Goal: Transaction & Acquisition: Purchase product/service

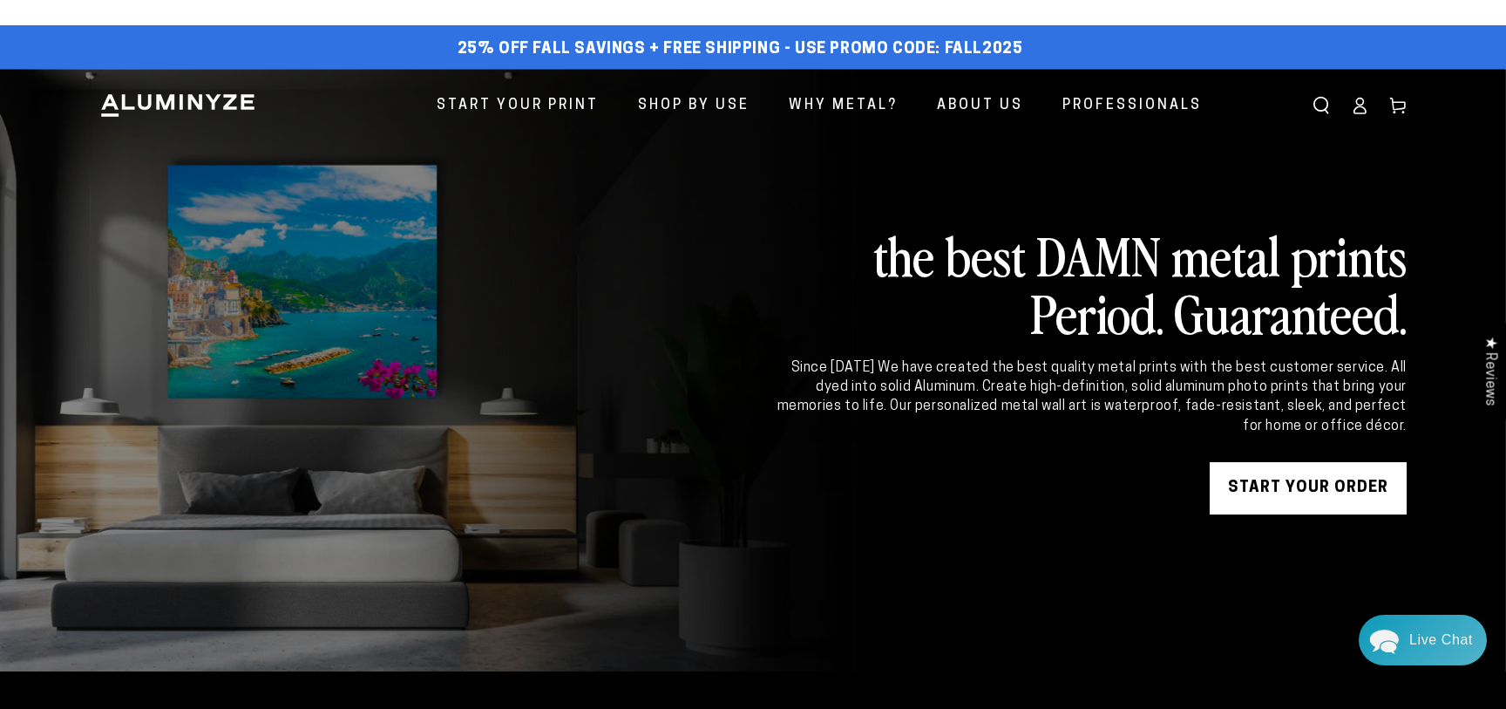
click at [1357, 105] on icon at bounding box center [1359, 105] width 17 height 17
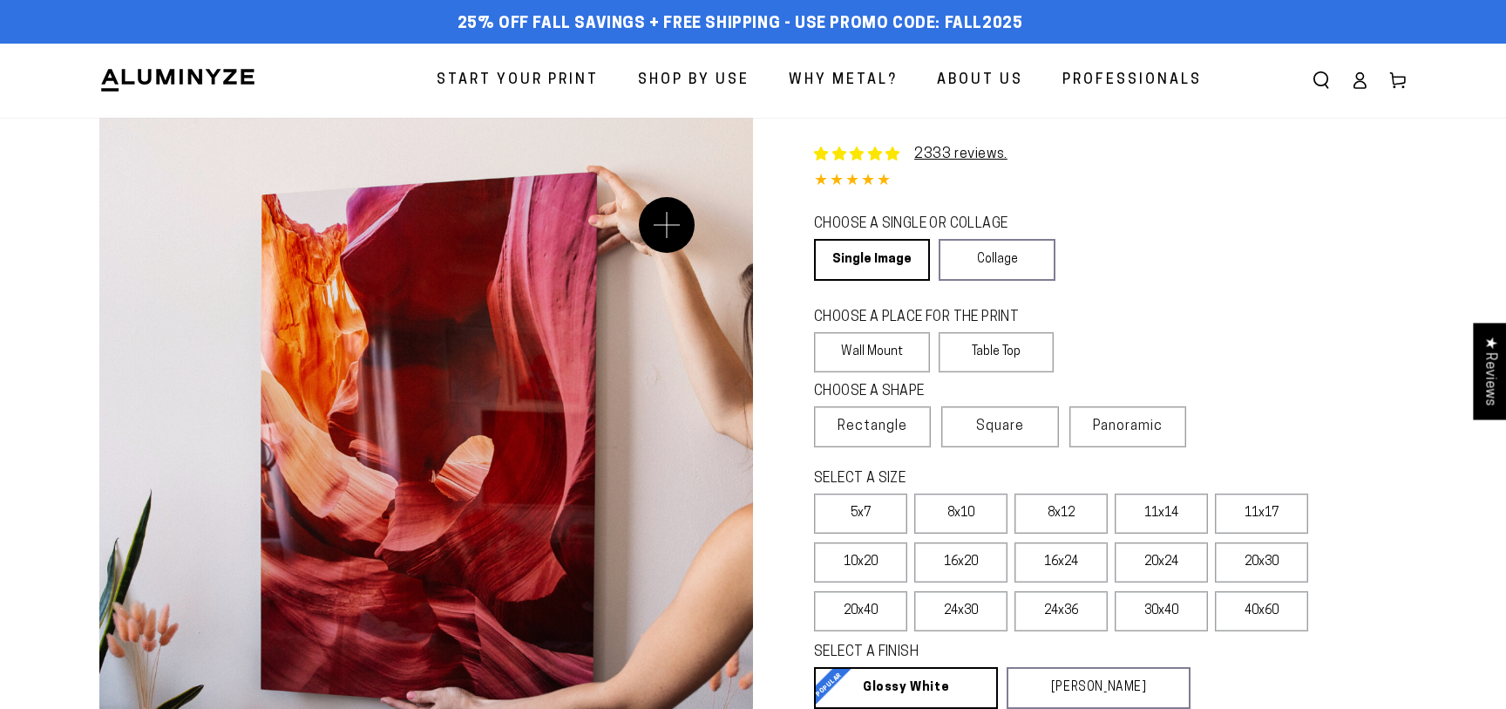
select select "**********"
click at [1185, 519] on label "11x14" at bounding box center [1161, 513] width 93 height 40
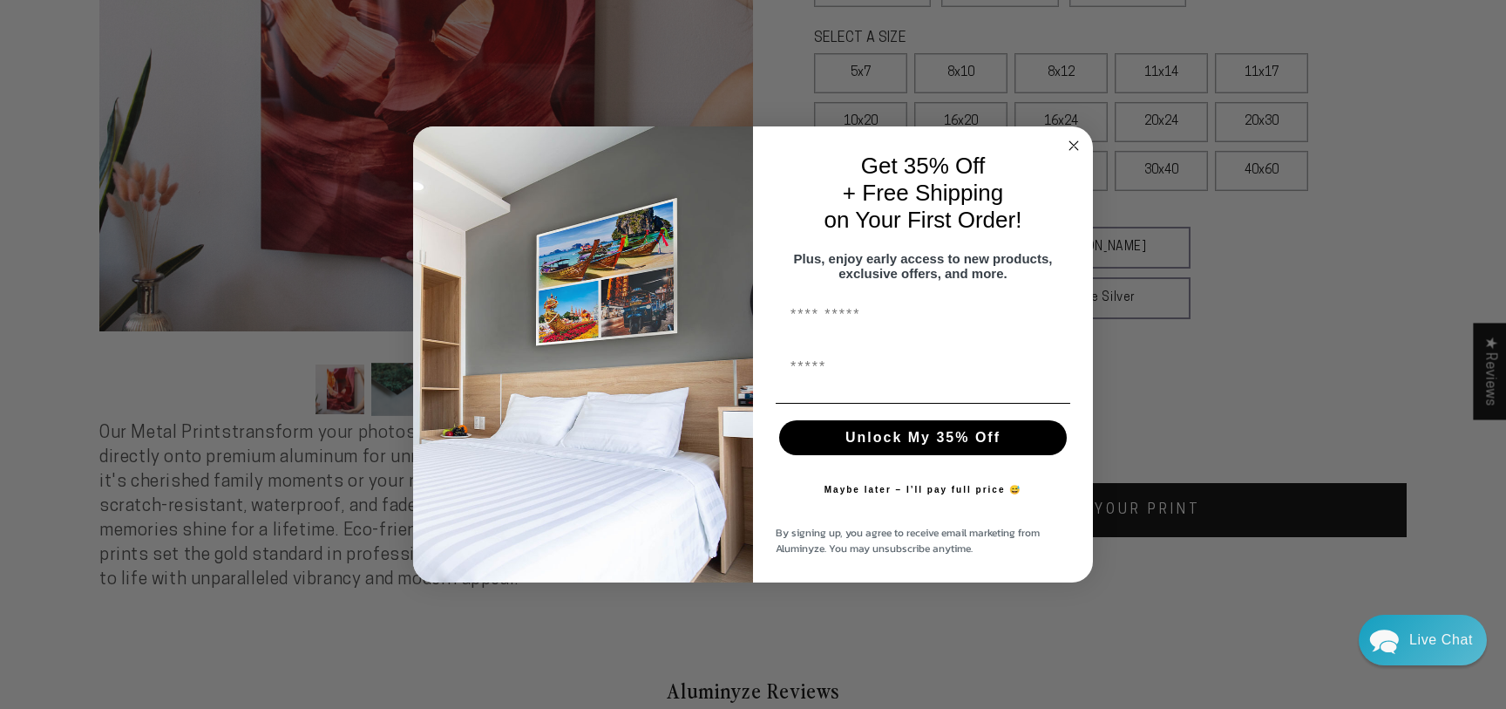
click at [1074, 135] on circle "Close dialog" at bounding box center [1074, 145] width 20 height 20
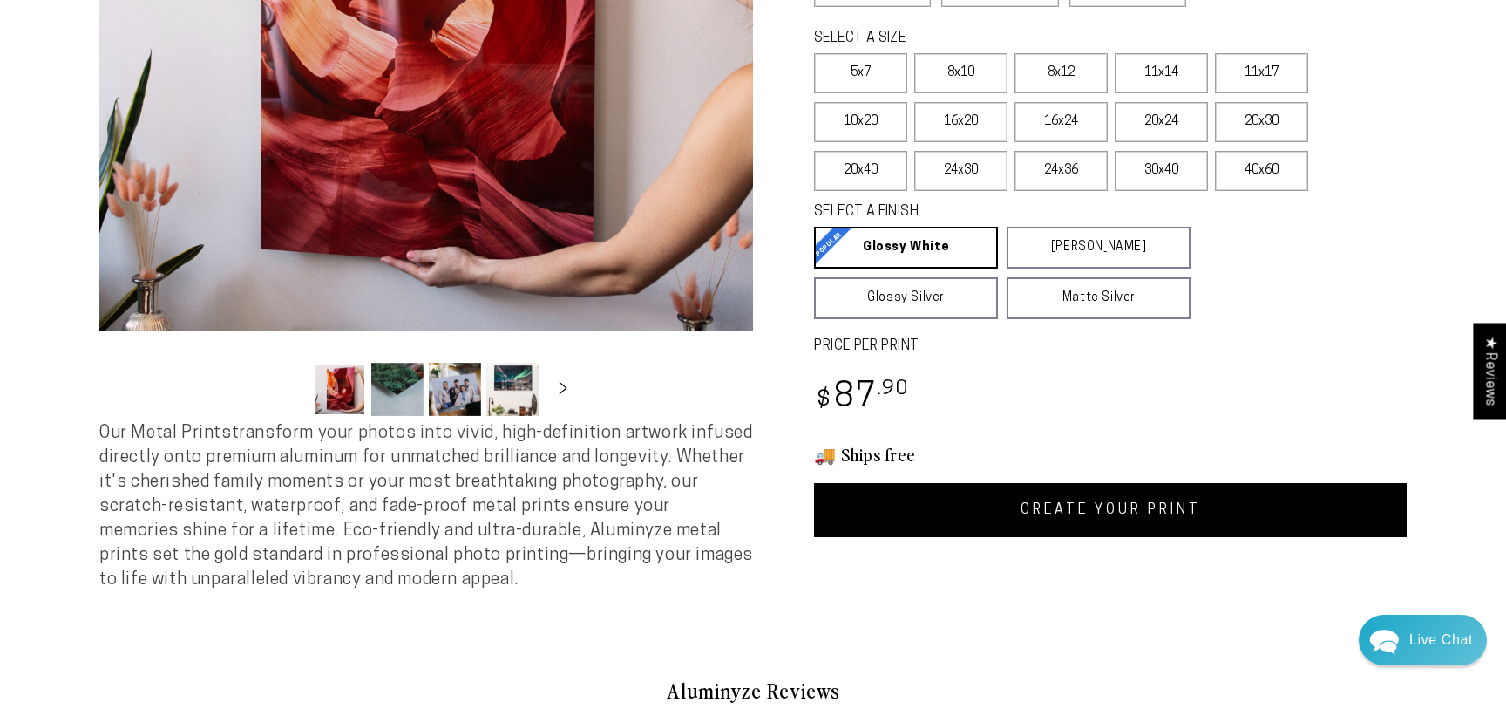
click at [1121, 514] on link "CREATE YOUR PRINT" at bounding box center [1110, 510] width 593 height 54
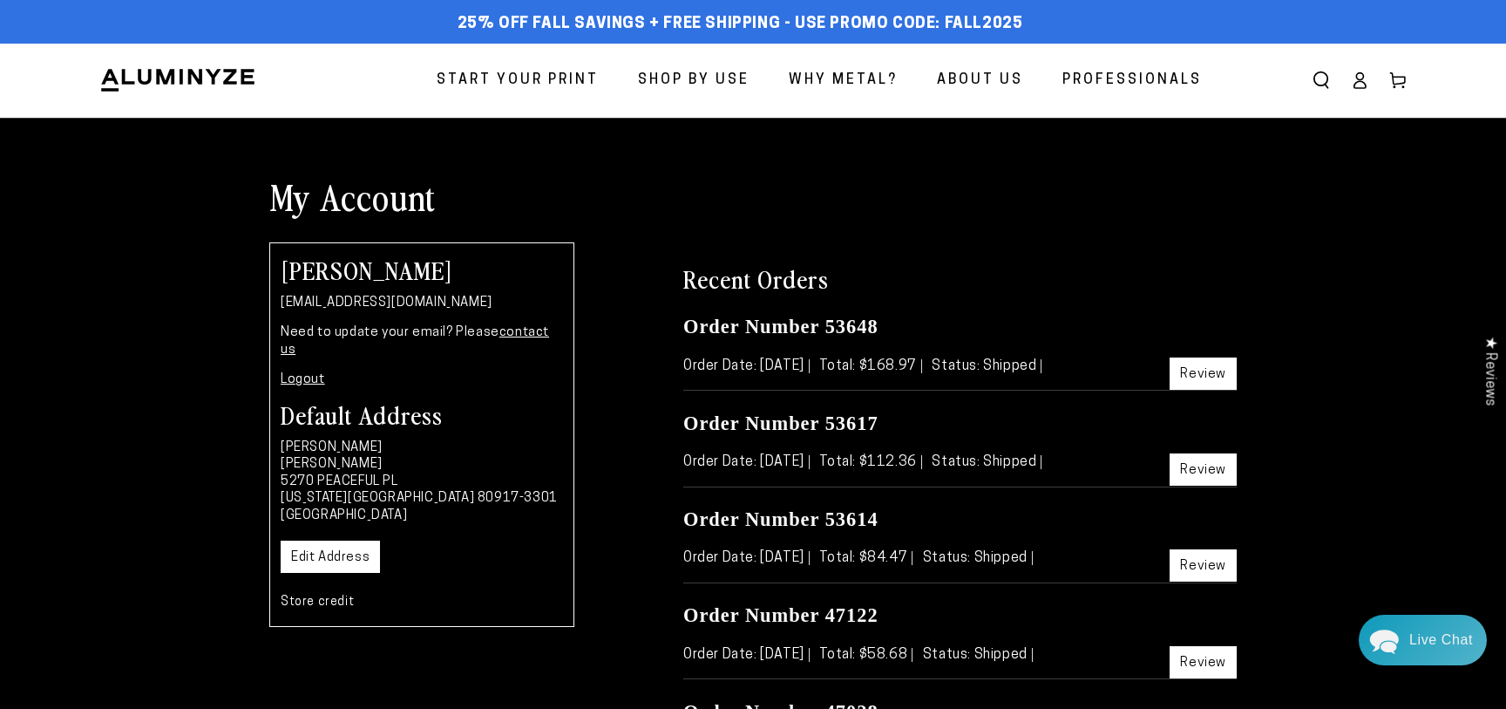
click at [1214, 377] on link "Review" at bounding box center [1203, 373] width 67 height 32
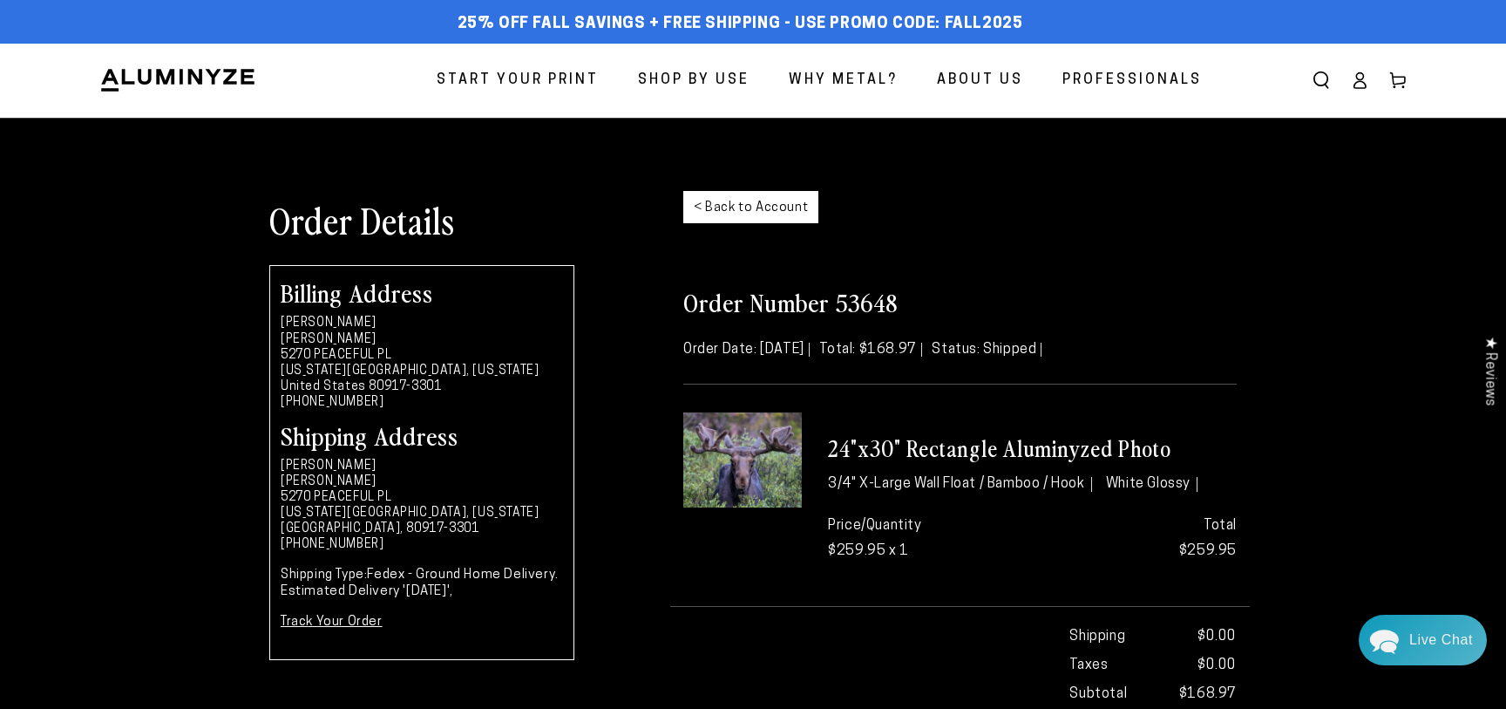
click at [701, 202] on link "< Back to Account" at bounding box center [750, 207] width 135 height 32
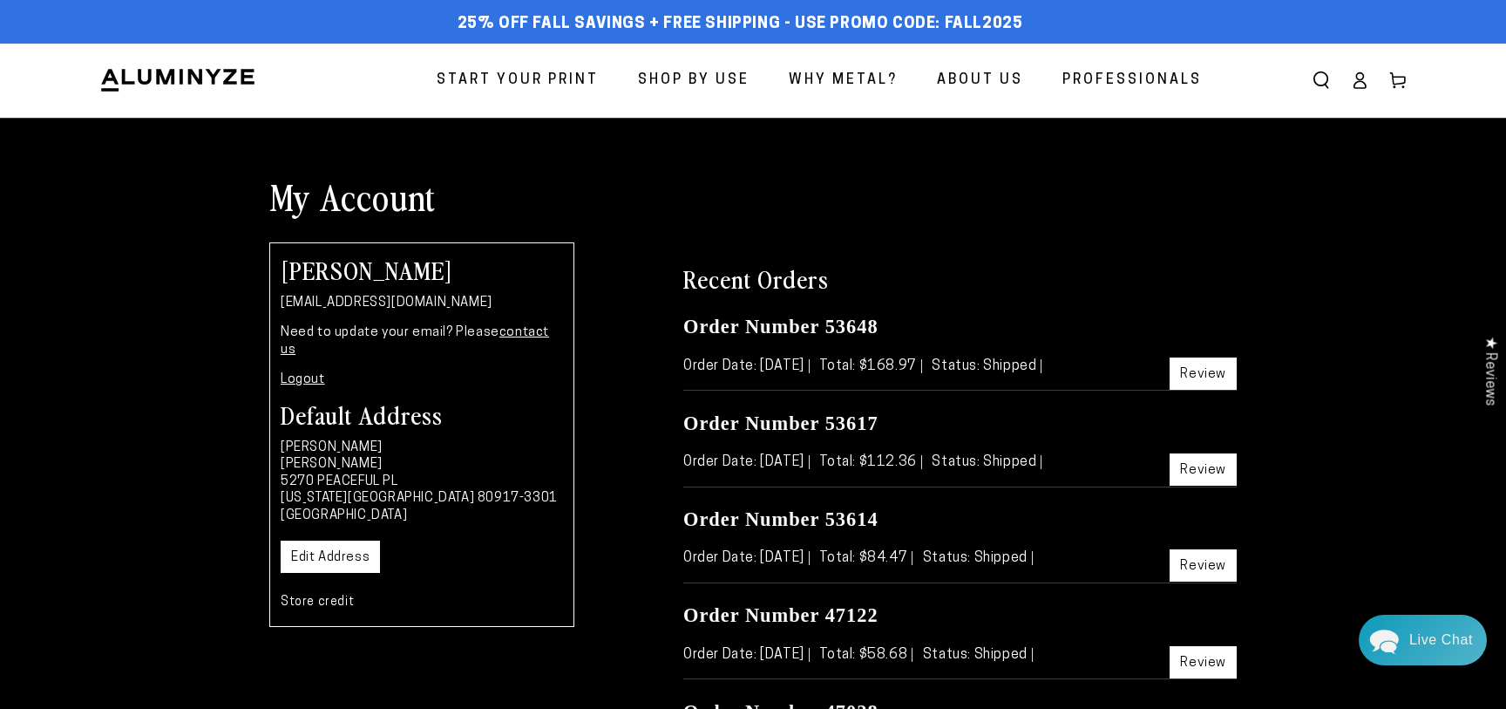
click at [540, 80] on span "Start Your Print" at bounding box center [518, 80] width 162 height 25
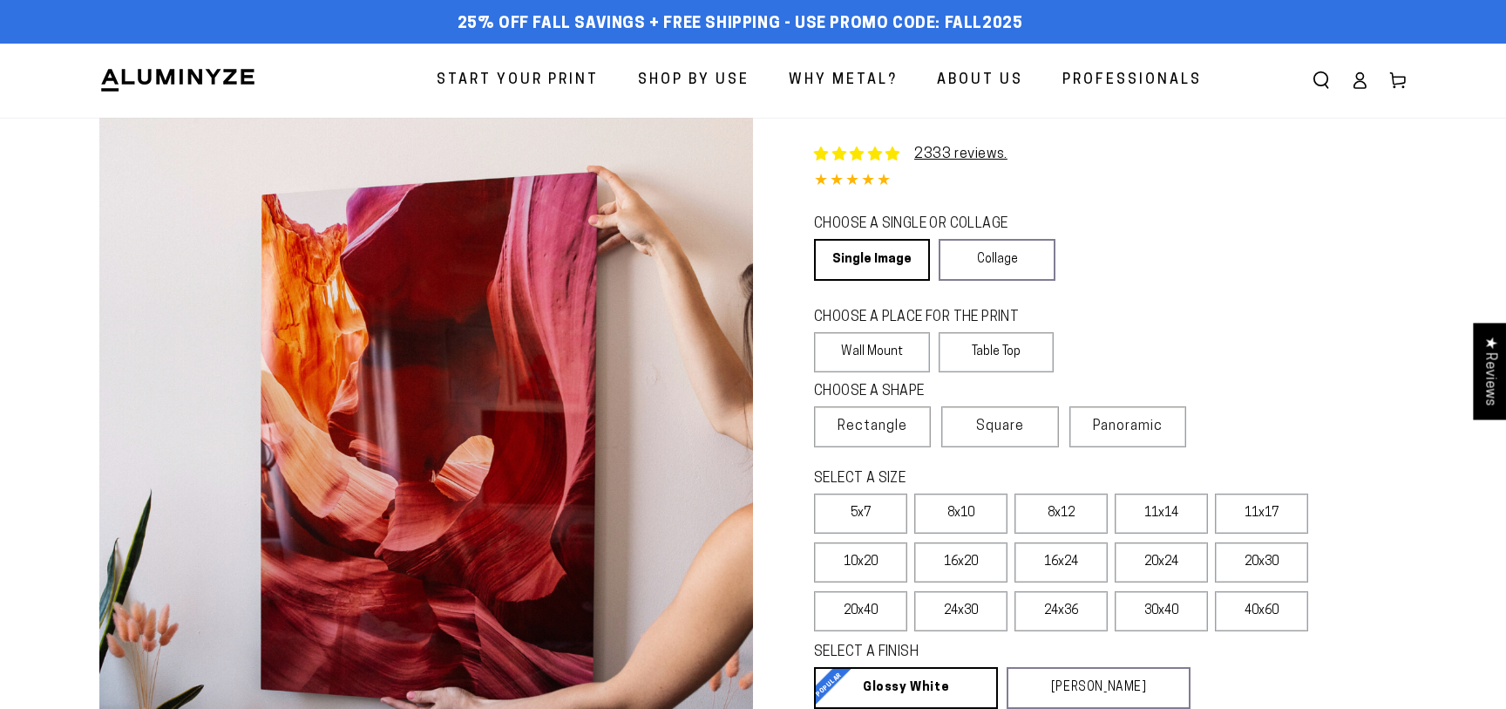
select select "**********"
click at [1027, 357] on label "Table Top" at bounding box center [997, 352] width 116 height 40
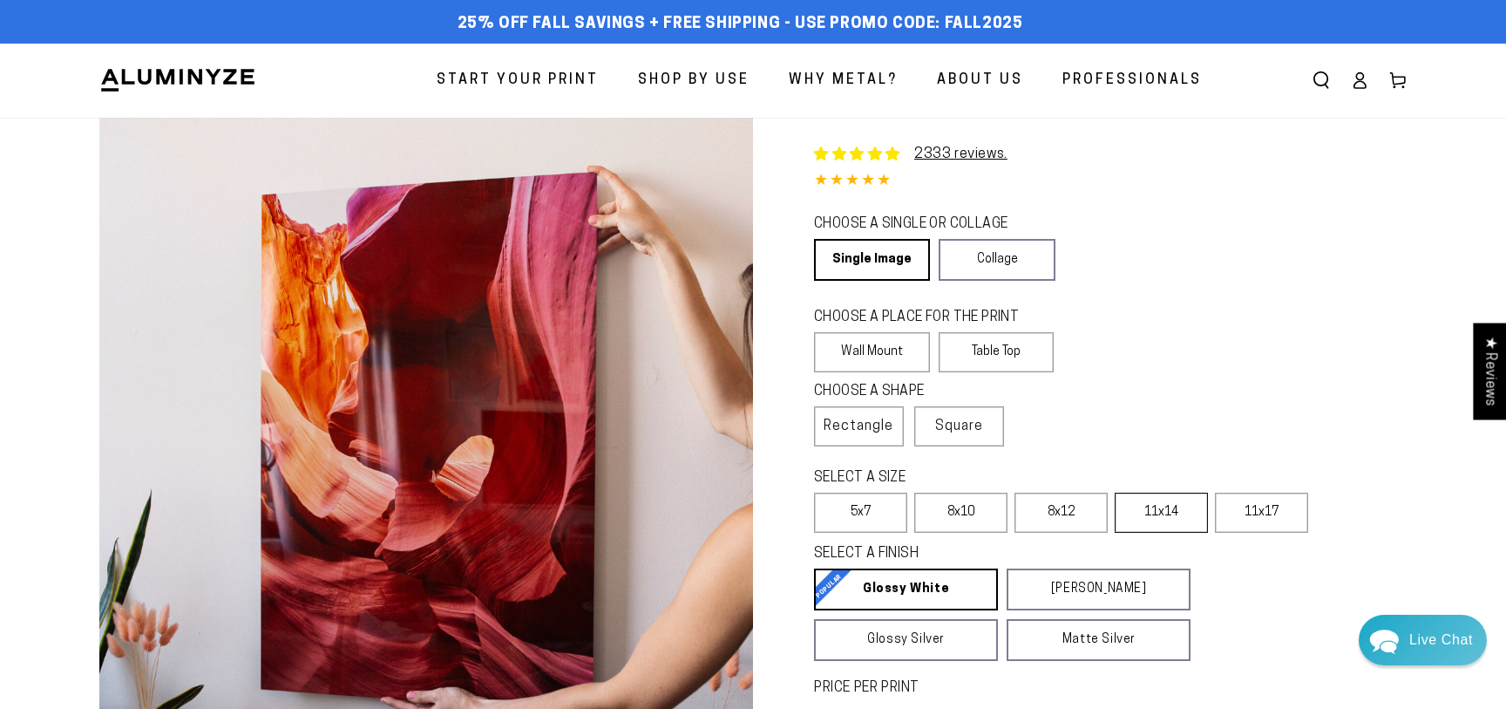
click at [1166, 523] on label "11x14" at bounding box center [1161, 512] width 93 height 40
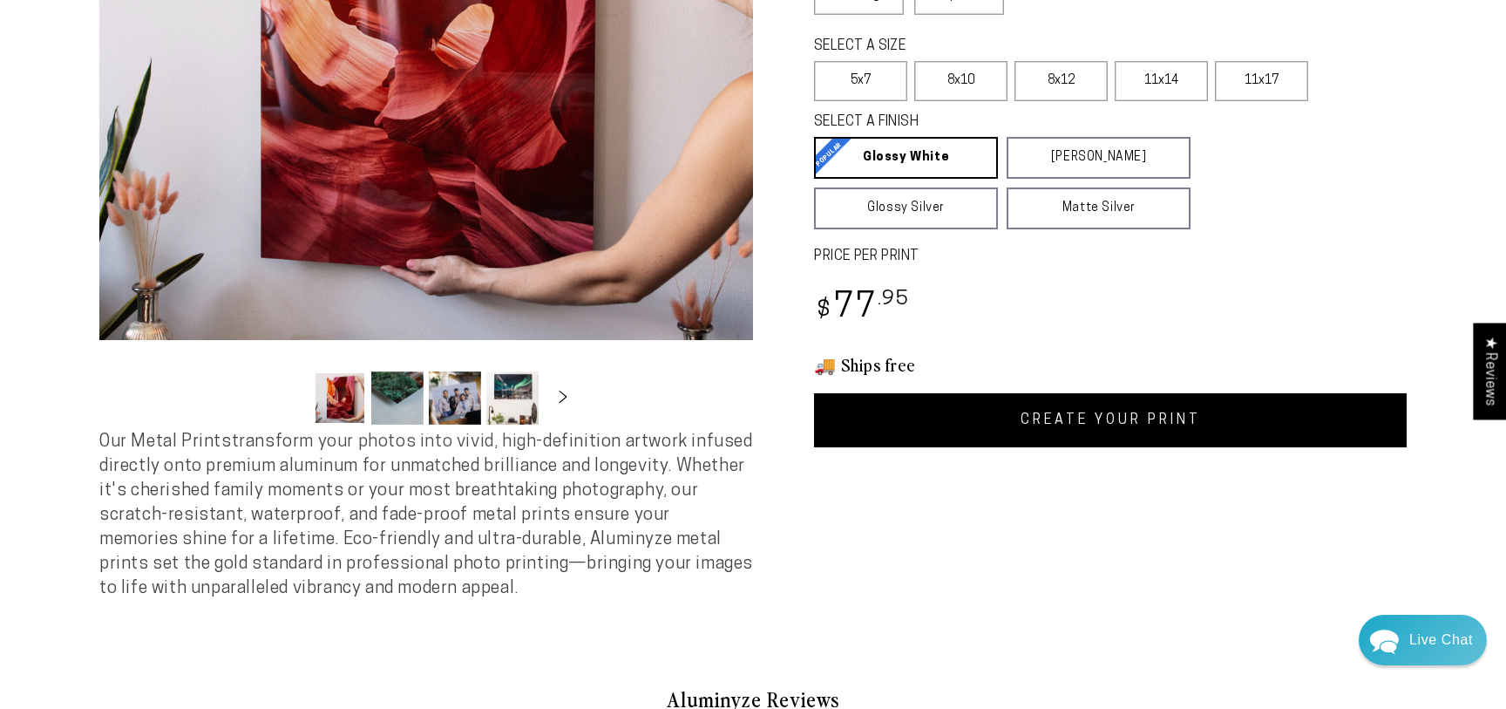
scroll to position [465, 0]
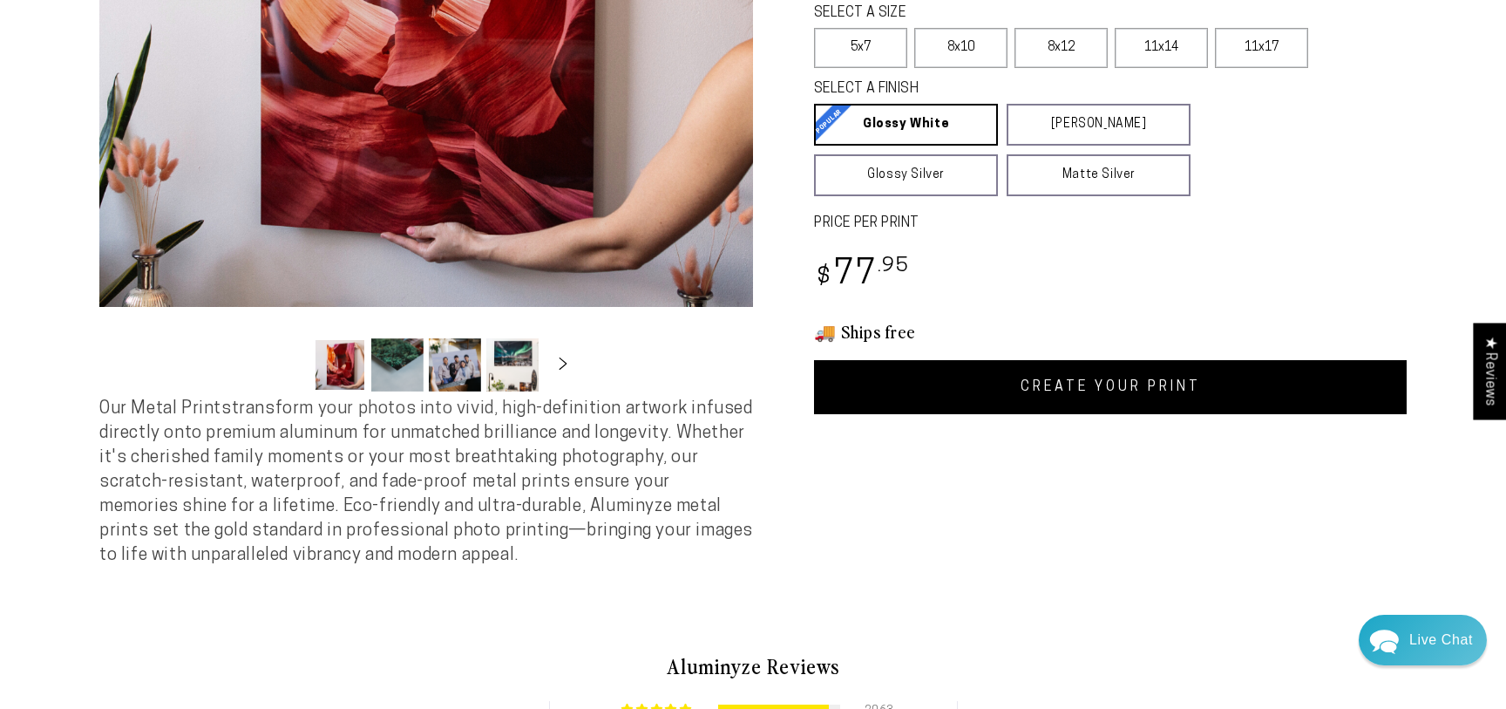
click at [1134, 387] on link "CREATE YOUR PRINT" at bounding box center [1110, 387] width 593 height 54
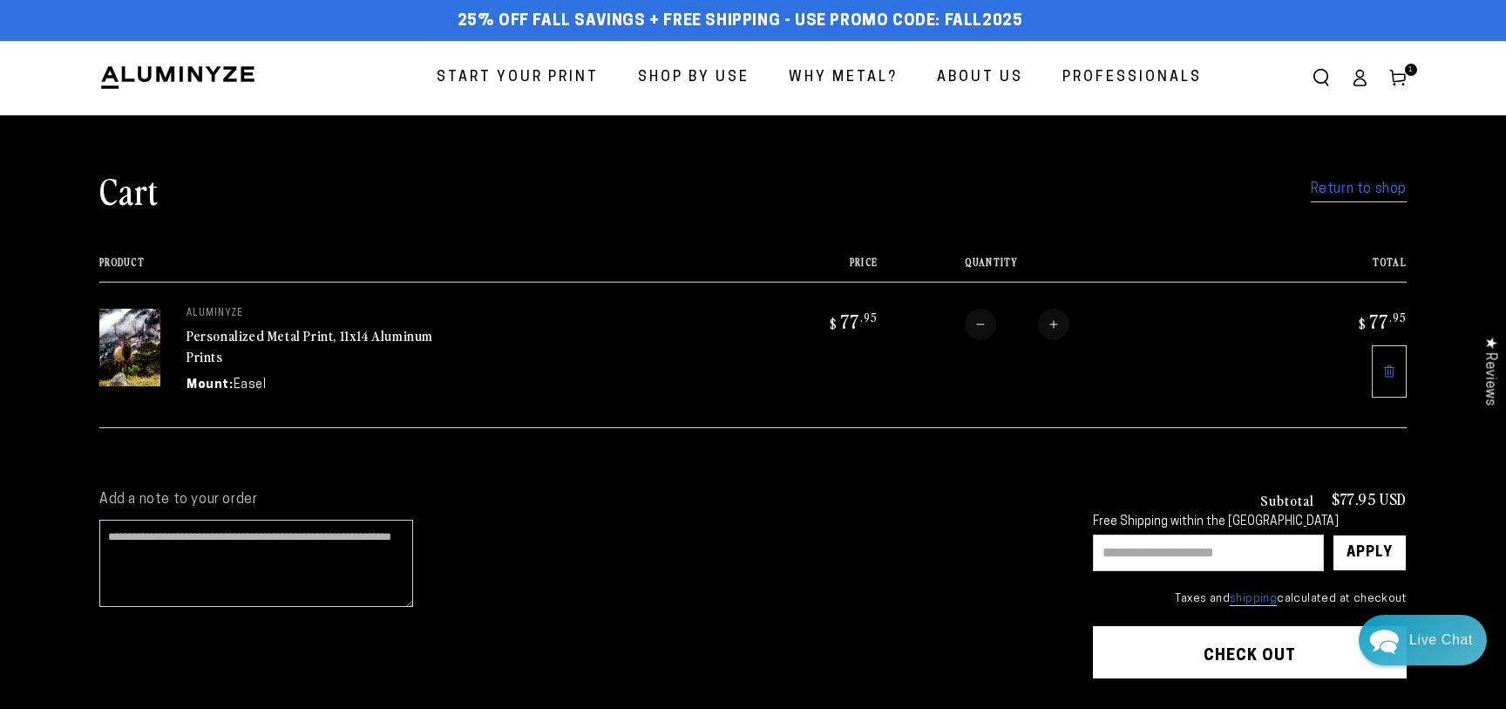
click at [1127, 558] on input "text" at bounding box center [1208, 552] width 231 height 37
type input "**********"
click at [1363, 545] on div "Apply" at bounding box center [1370, 552] width 46 height 35
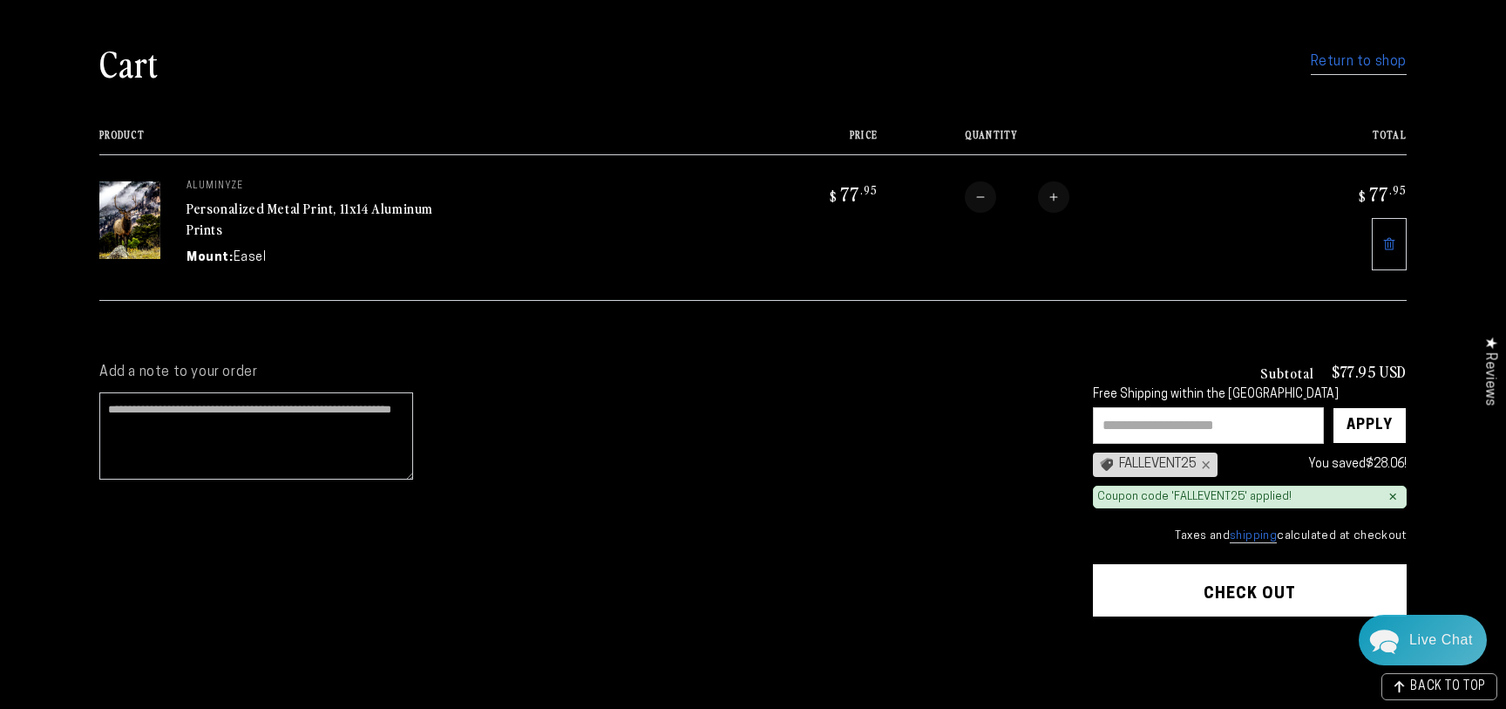
scroll to position [131, 0]
click at [1267, 586] on button "Check out" at bounding box center [1250, 589] width 314 height 52
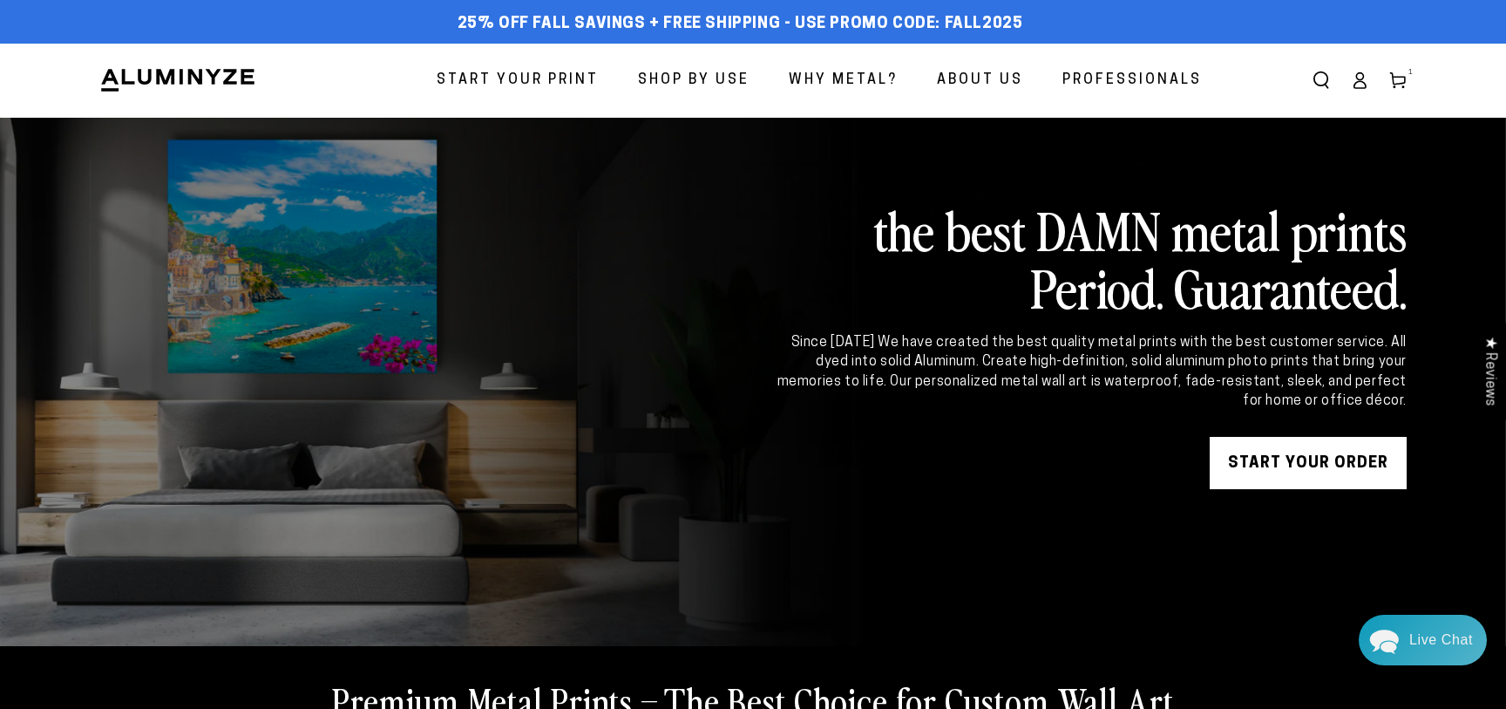
click at [560, 76] on span "Start Your Print" at bounding box center [518, 80] width 162 height 25
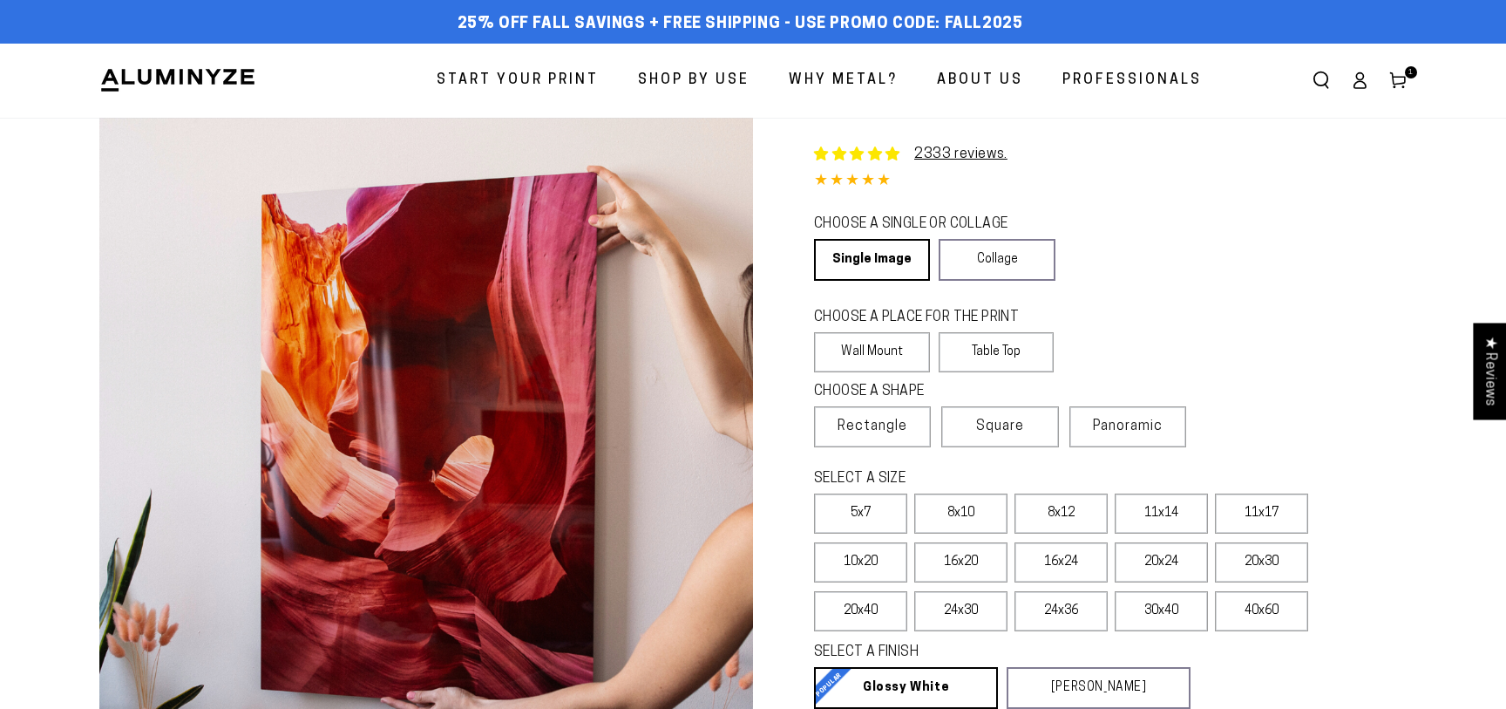
select select "**********"
click at [1017, 352] on label "Table Top" at bounding box center [997, 352] width 116 height 40
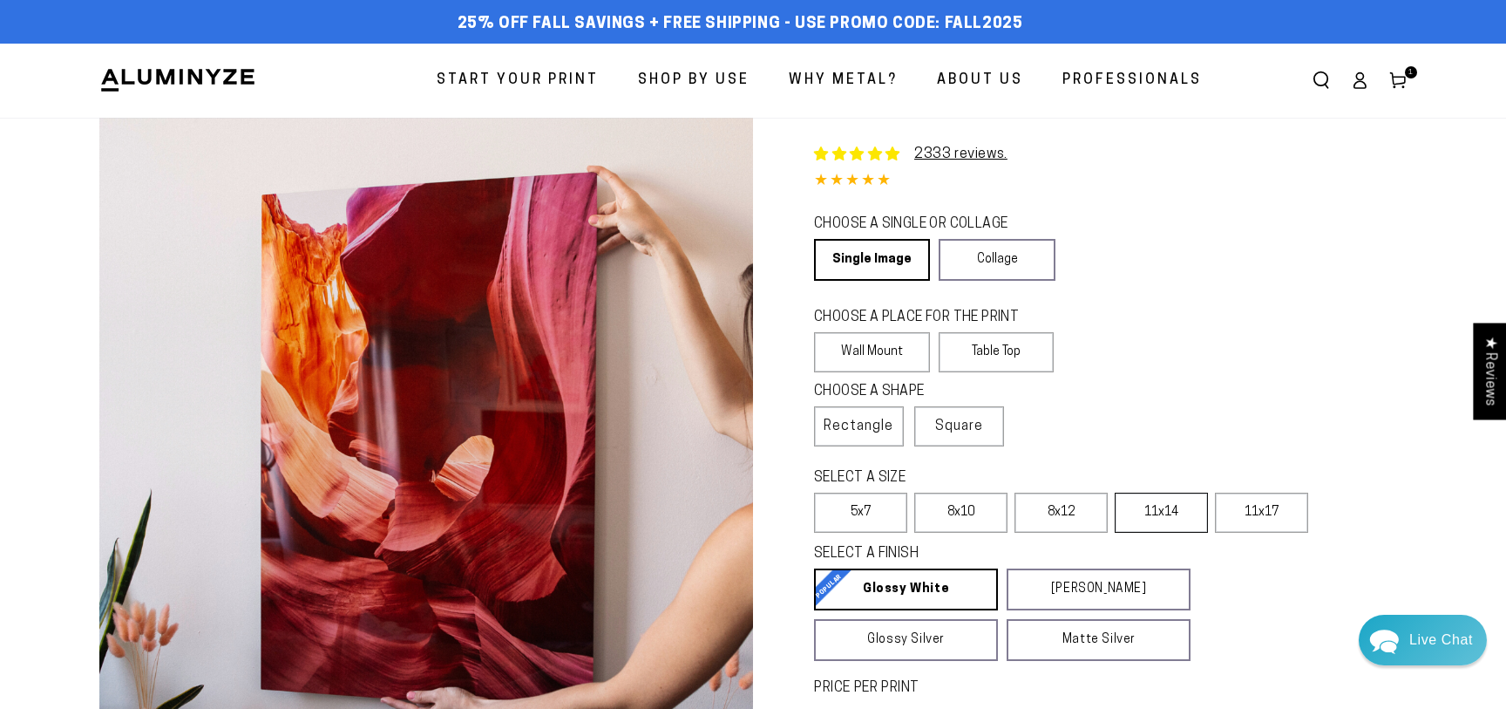
click at [1177, 516] on label "11x14" at bounding box center [1161, 512] width 93 height 40
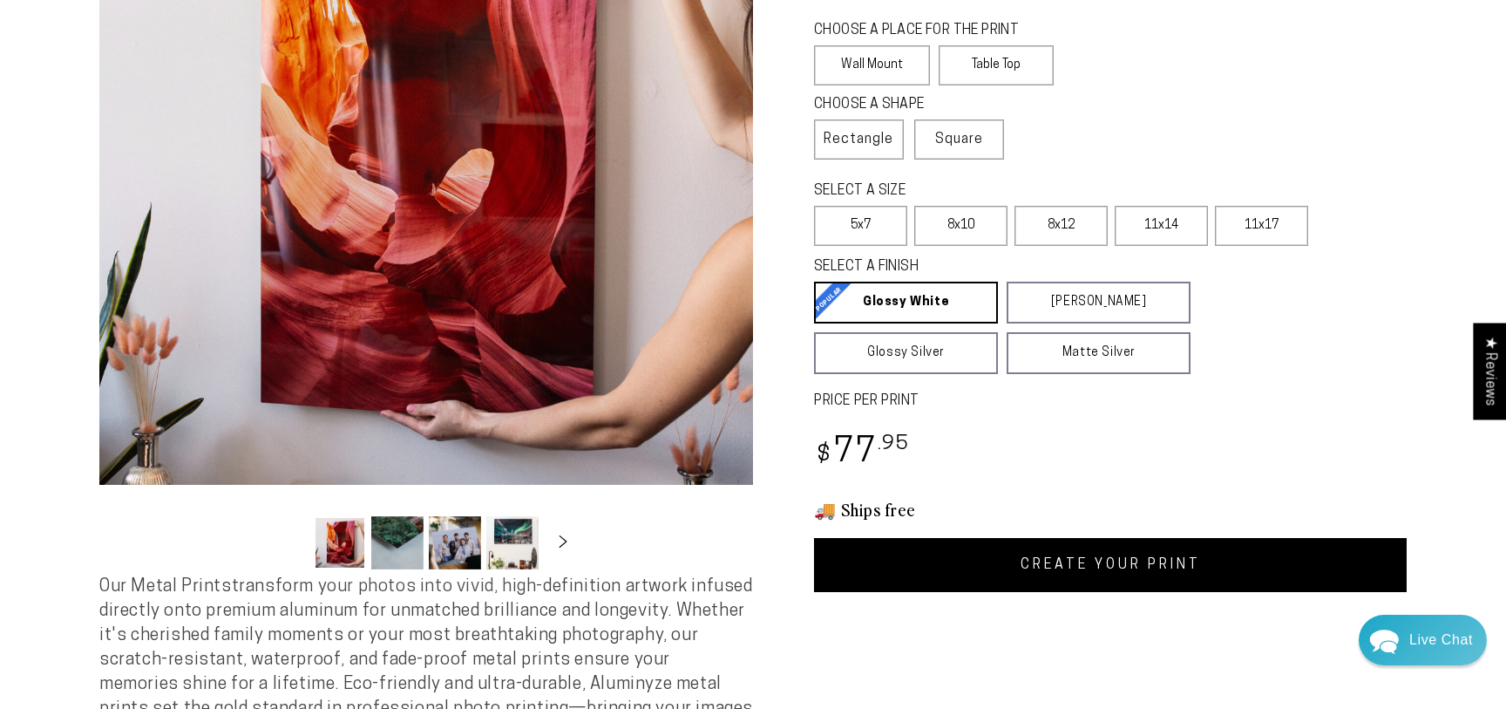
scroll to position [289, 0]
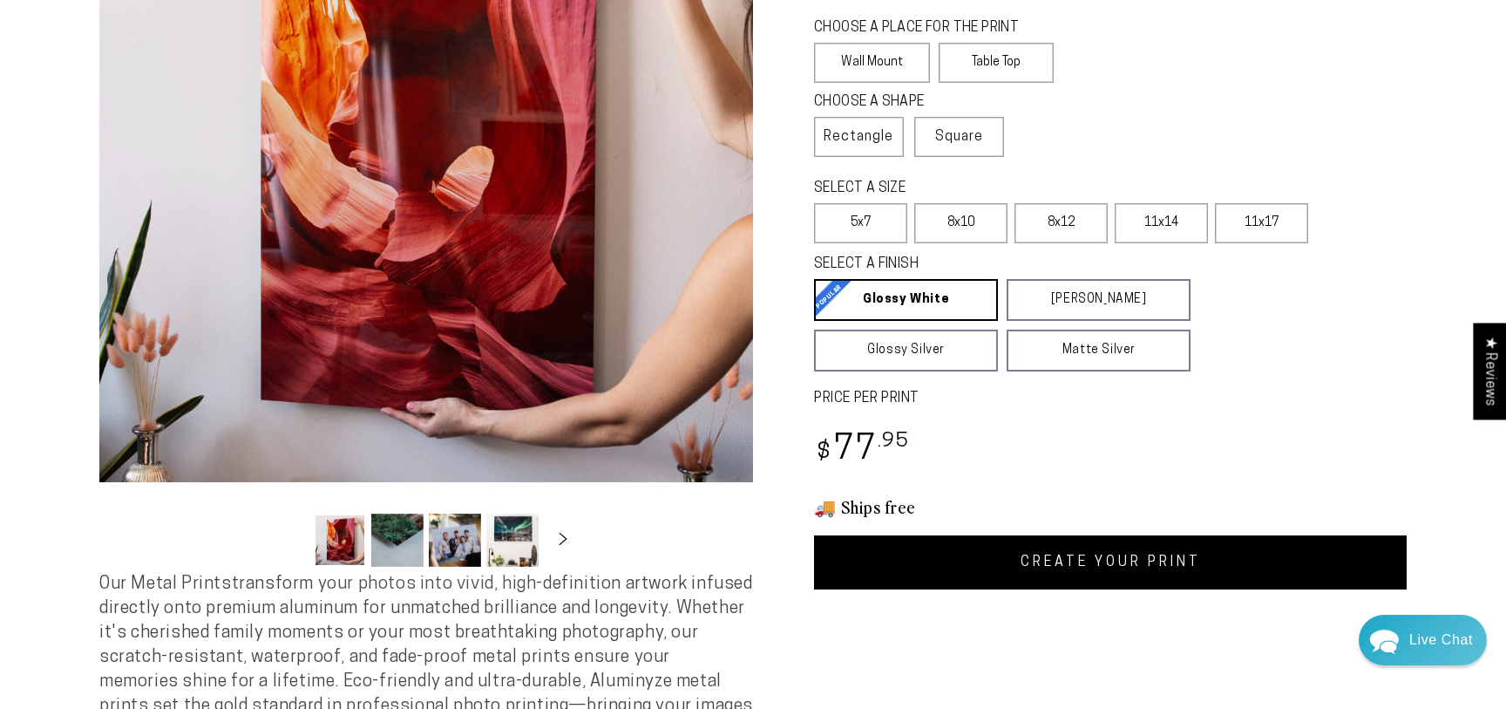
click at [1105, 563] on link "CREATE YOUR PRINT" at bounding box center [1110, 562] width 593 height 54
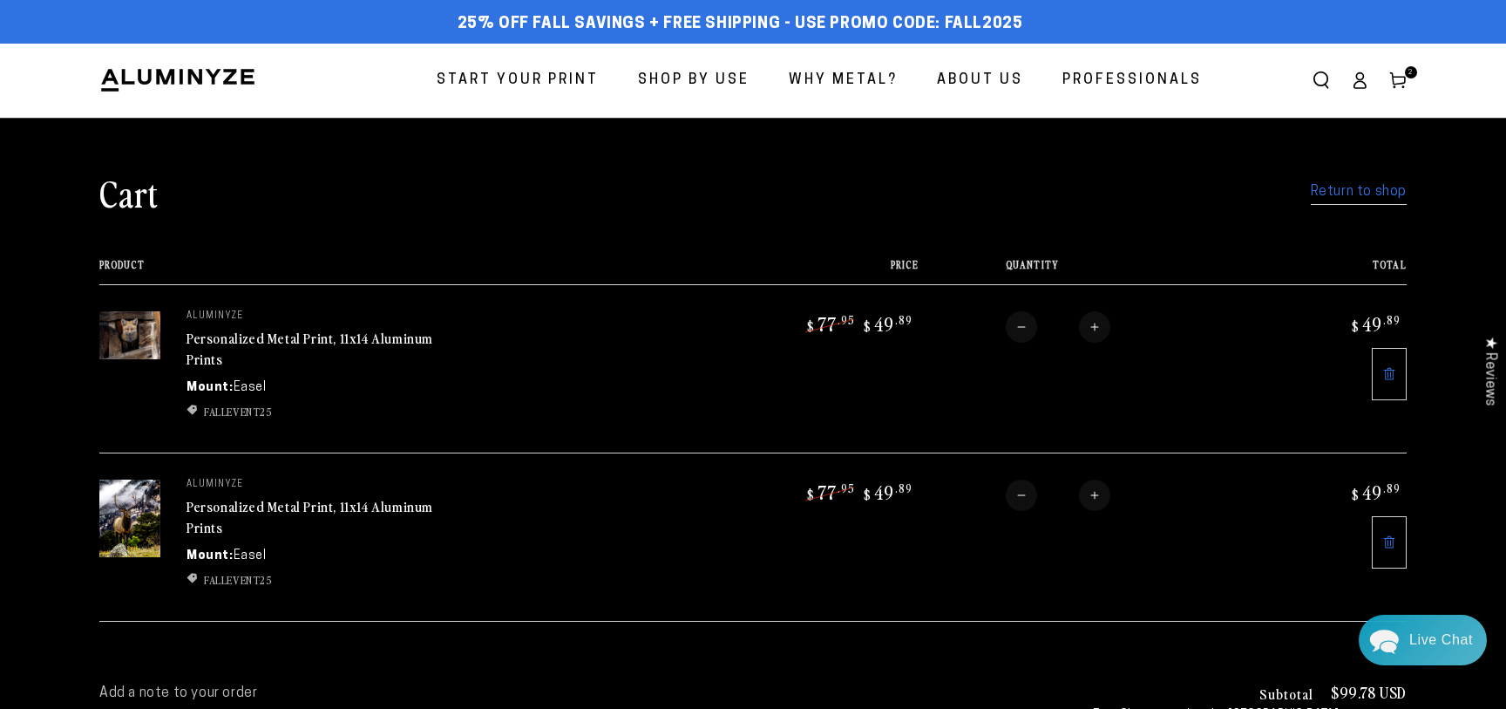
click at [1094, 325] on button "Increase quantity for Personalized Metal Print, 11x14 Aluminum Prints" at bounding box center [1094, 326] width 31 height 31
type input "*"
click at [1094, 325] on form "Product Price Total Quantity Total aluminyze Personalized Metal Print, 11x14 Al…" at bounding box center [752, 440] width 1307 height 363
click at [1095, 328] on button "Increase quantity for Personalized Metal Print, 11x14 Aluminum Prints" at bounding box center [1094, 326] width 31 height 31
type input "*"
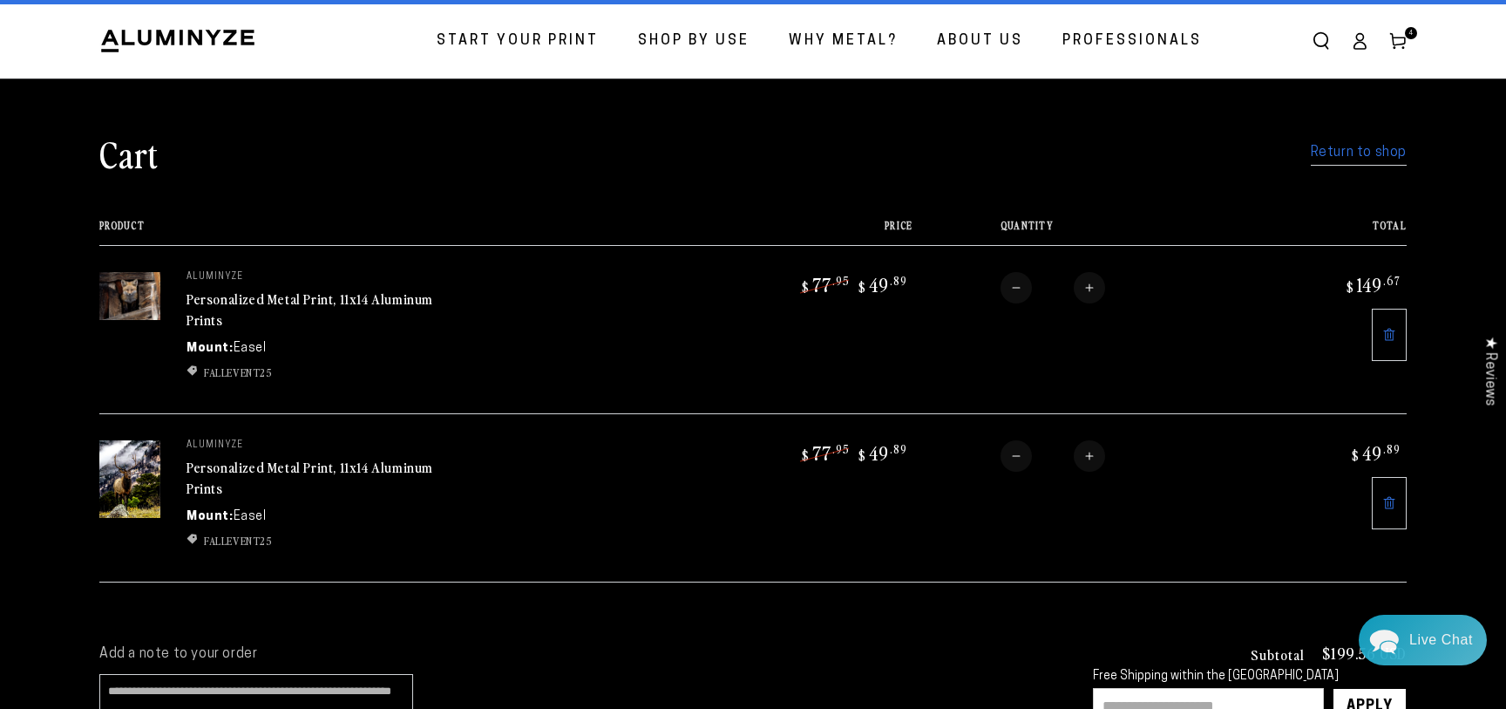
scroll to position [42, 0]
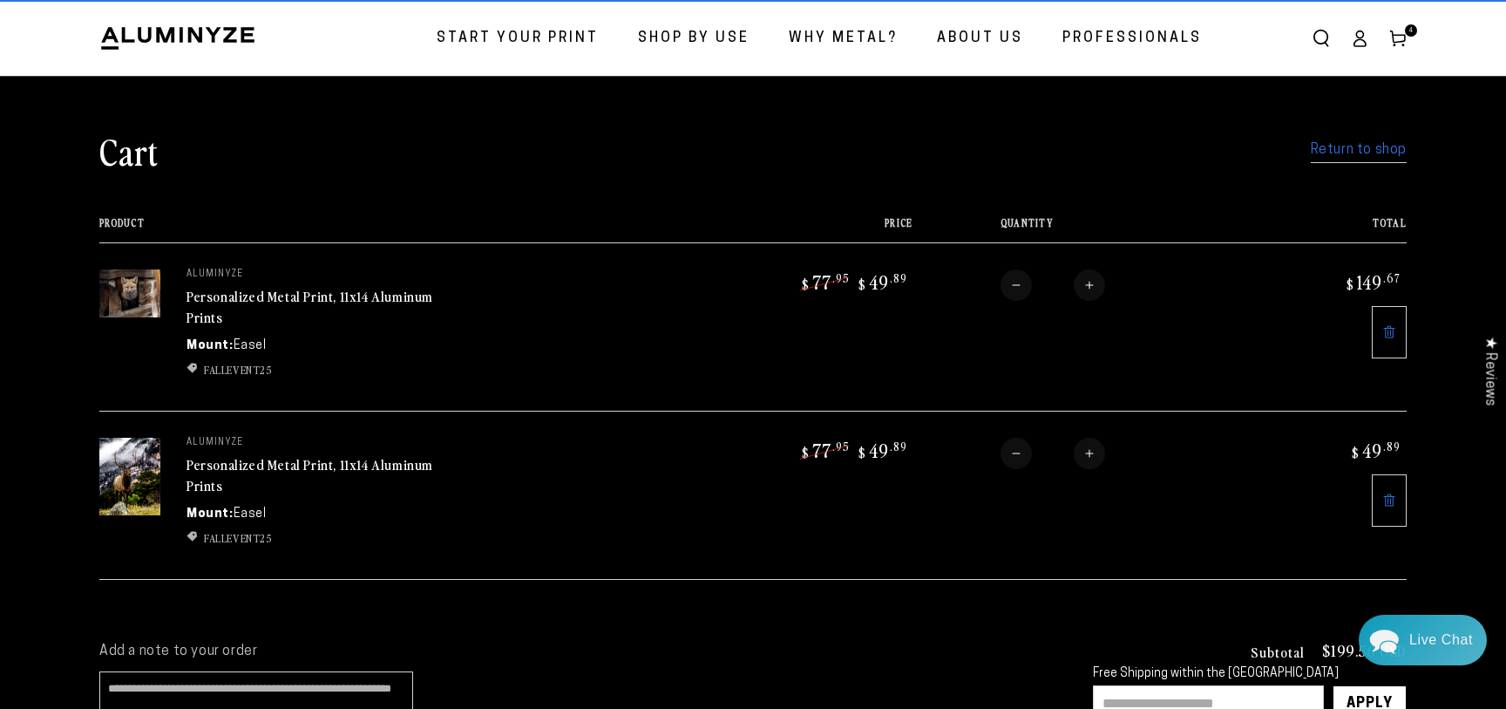
click at [1089, 284] on button "Increase quantity for Personalized Metal Print, 11x14 Aluminum Prints" at bounding box center [1089, 284] width 31 height 31
type input "*"
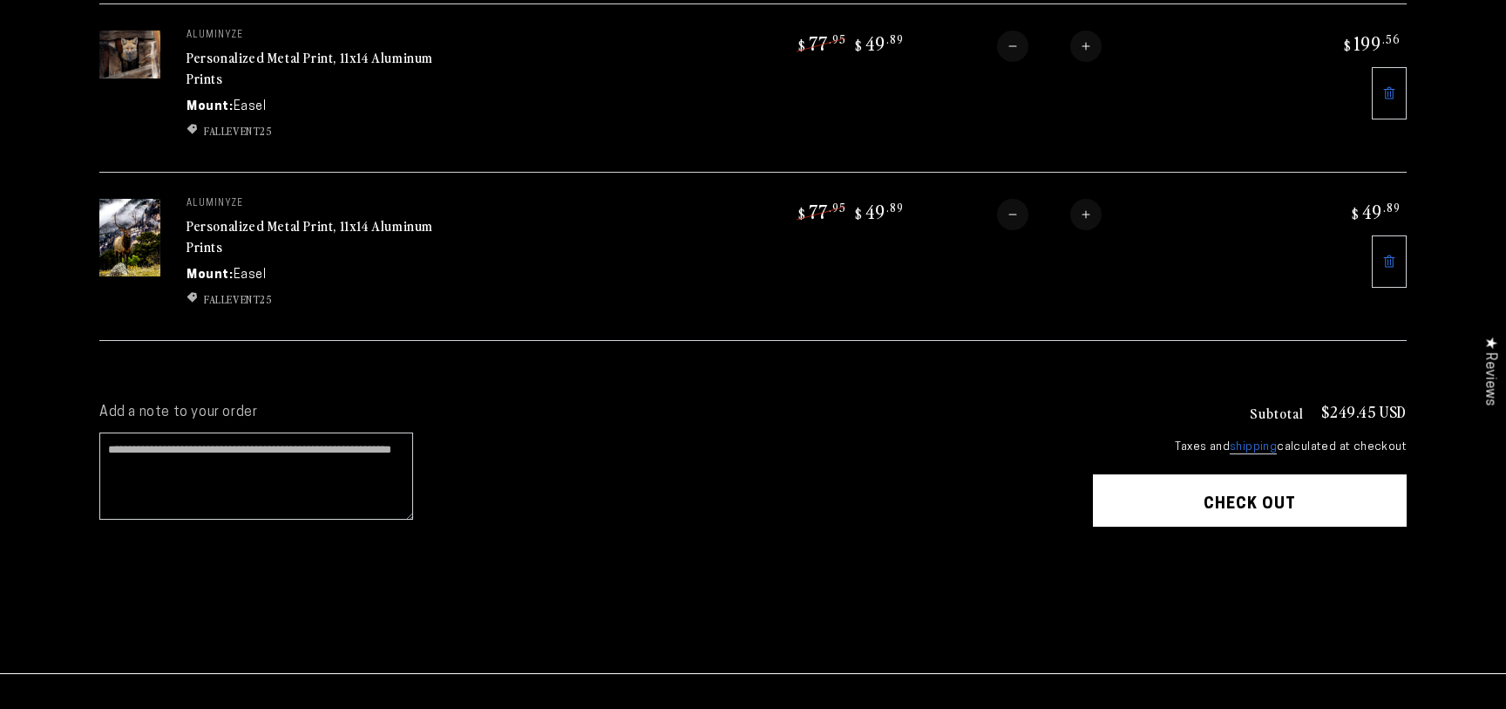
scroll to position [282, 0]
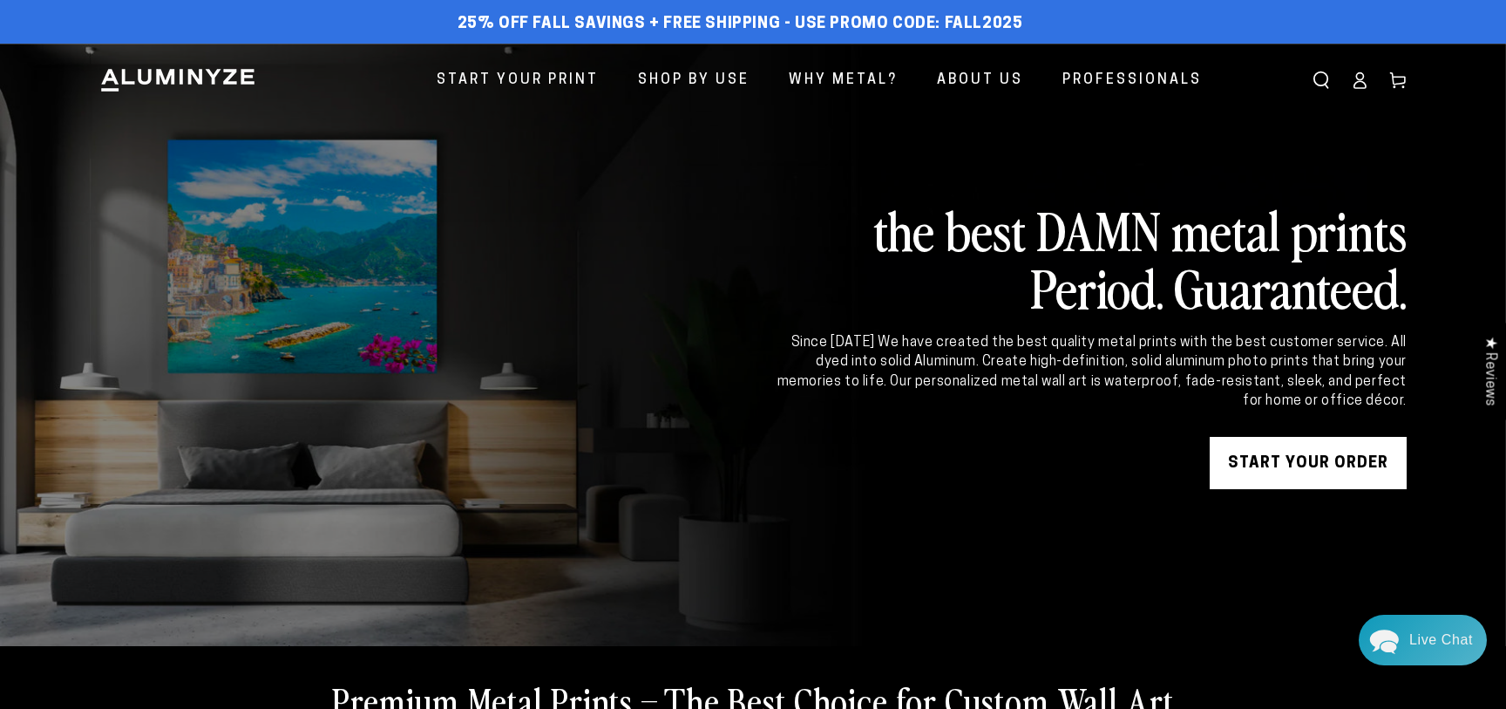
click at [1310, 463] on link "START YOUR Order" at bounding box center [1308, 463] width 197 height 52
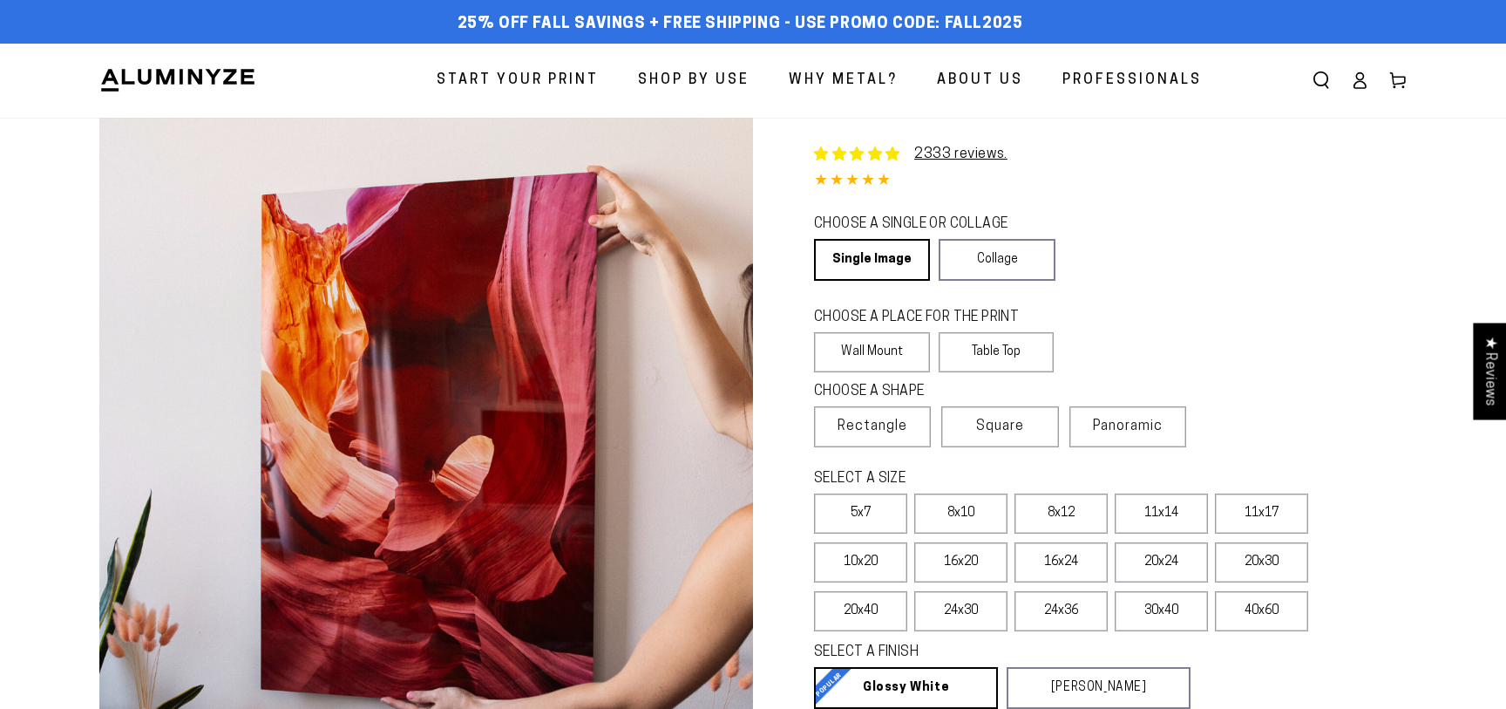
select select "**********"
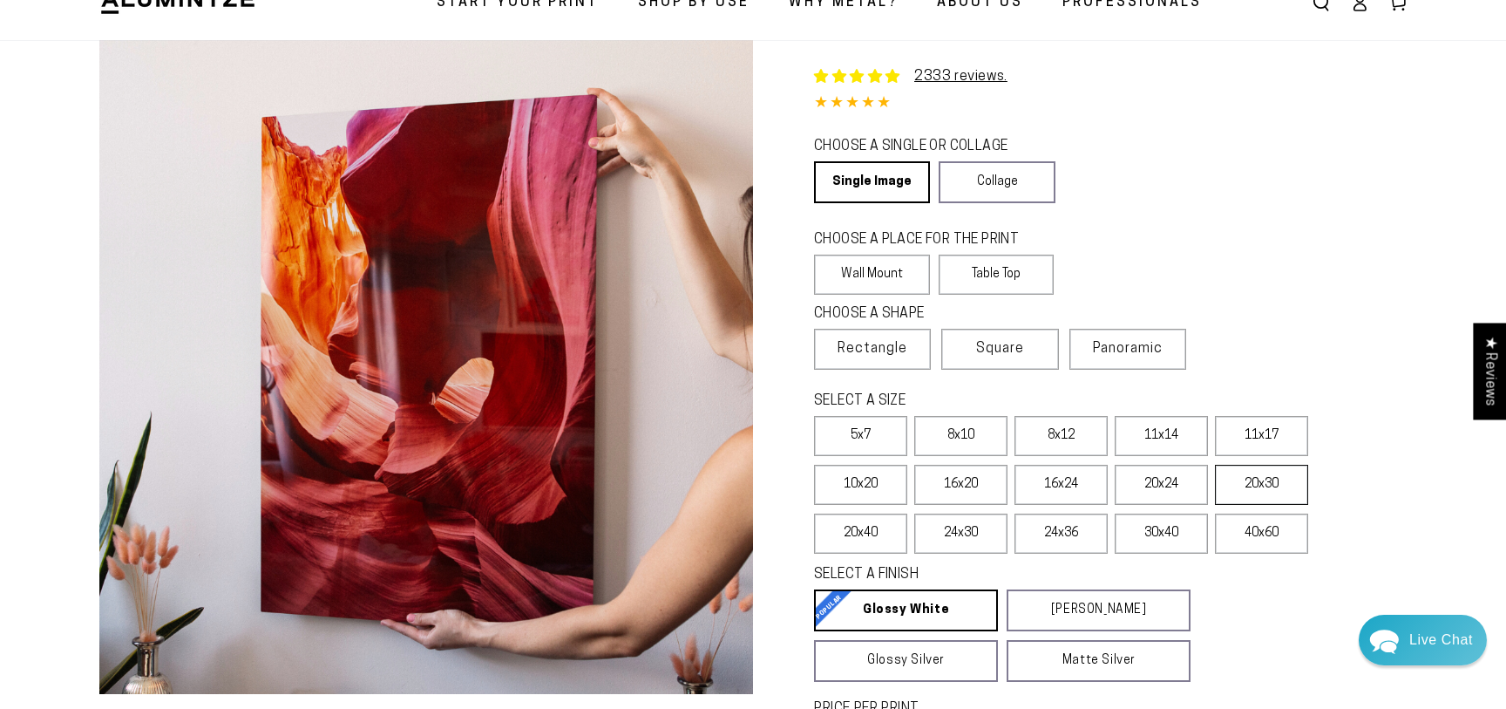
click at [1280, 491] on label "20x30" at bounding box center [1261, 485] width 93 height 40
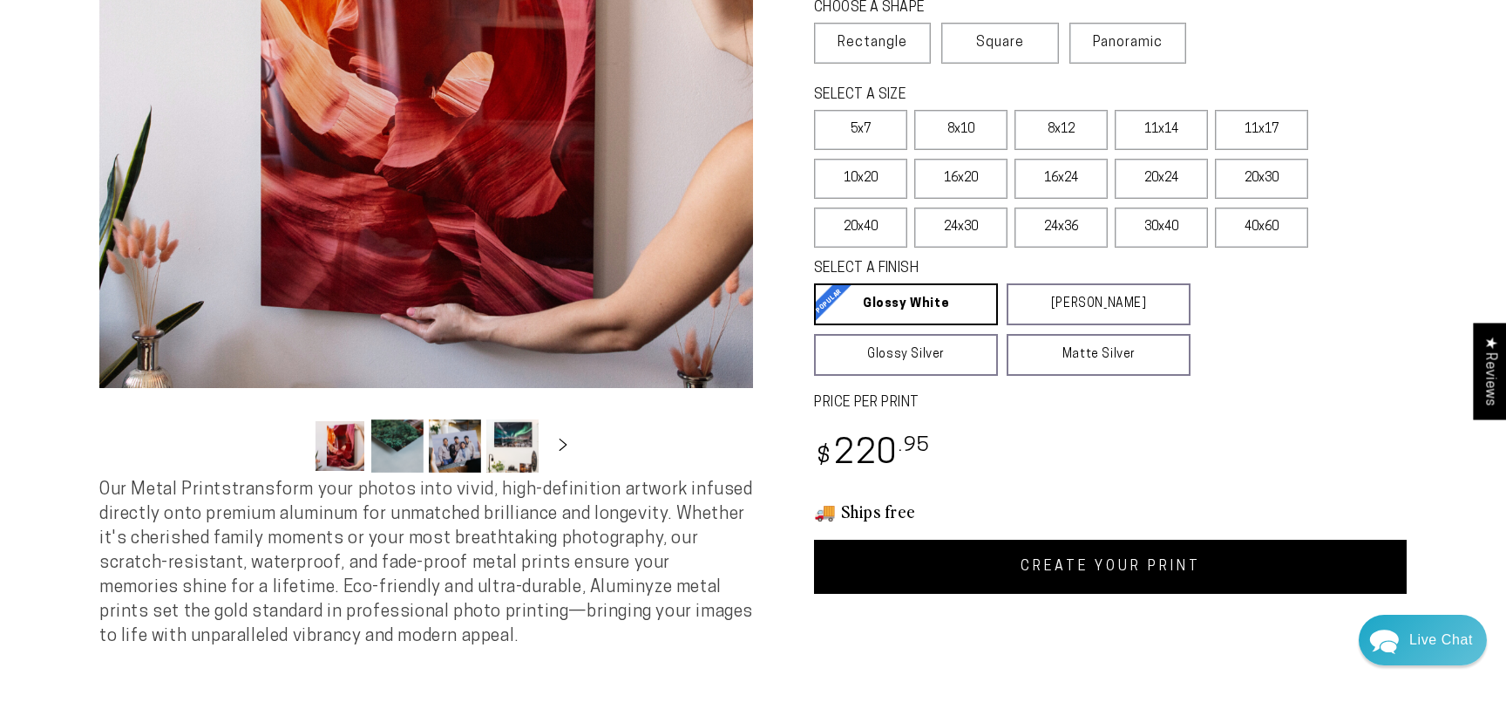
scroll to position [390, 0]
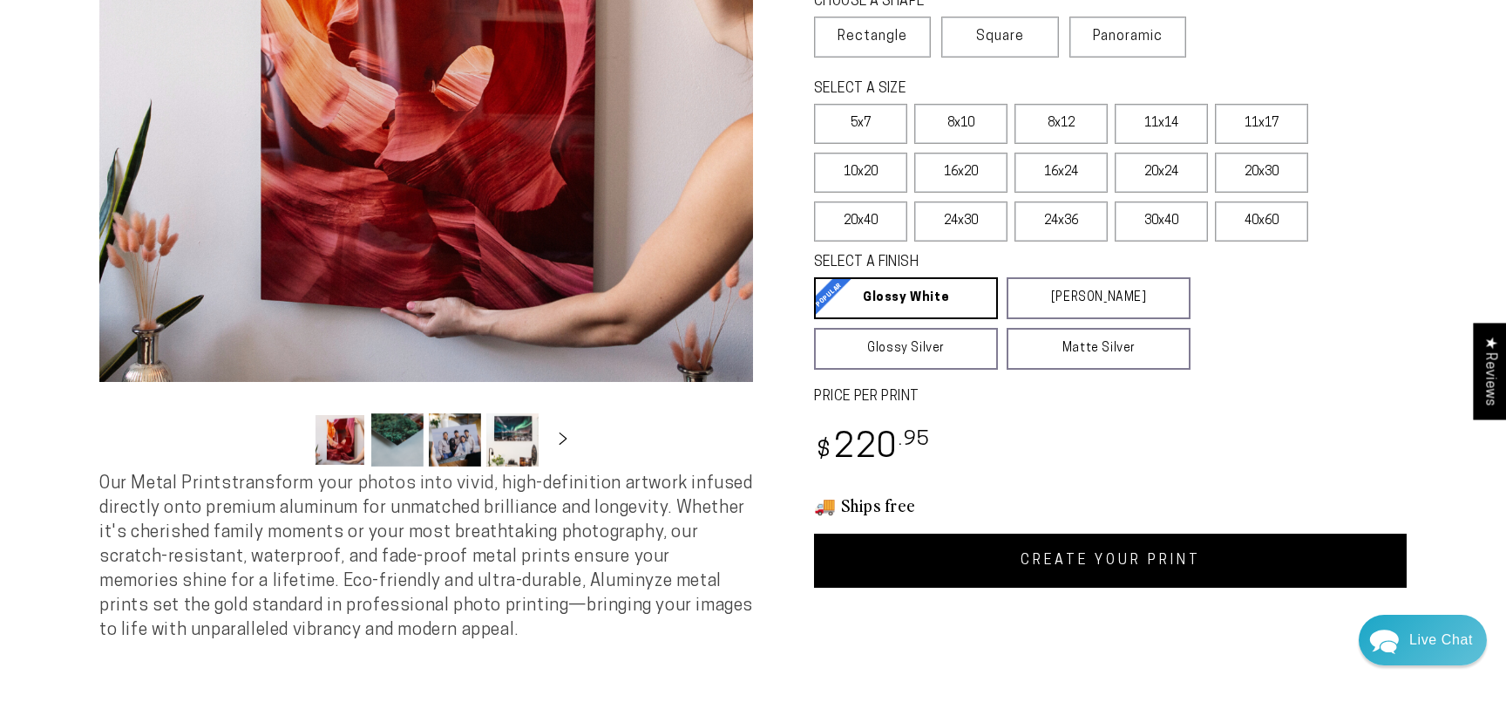
click at [1106, 561] on link "CREATE YOUR PRINT" at bounding box center [1110, 560] width 593 height 54
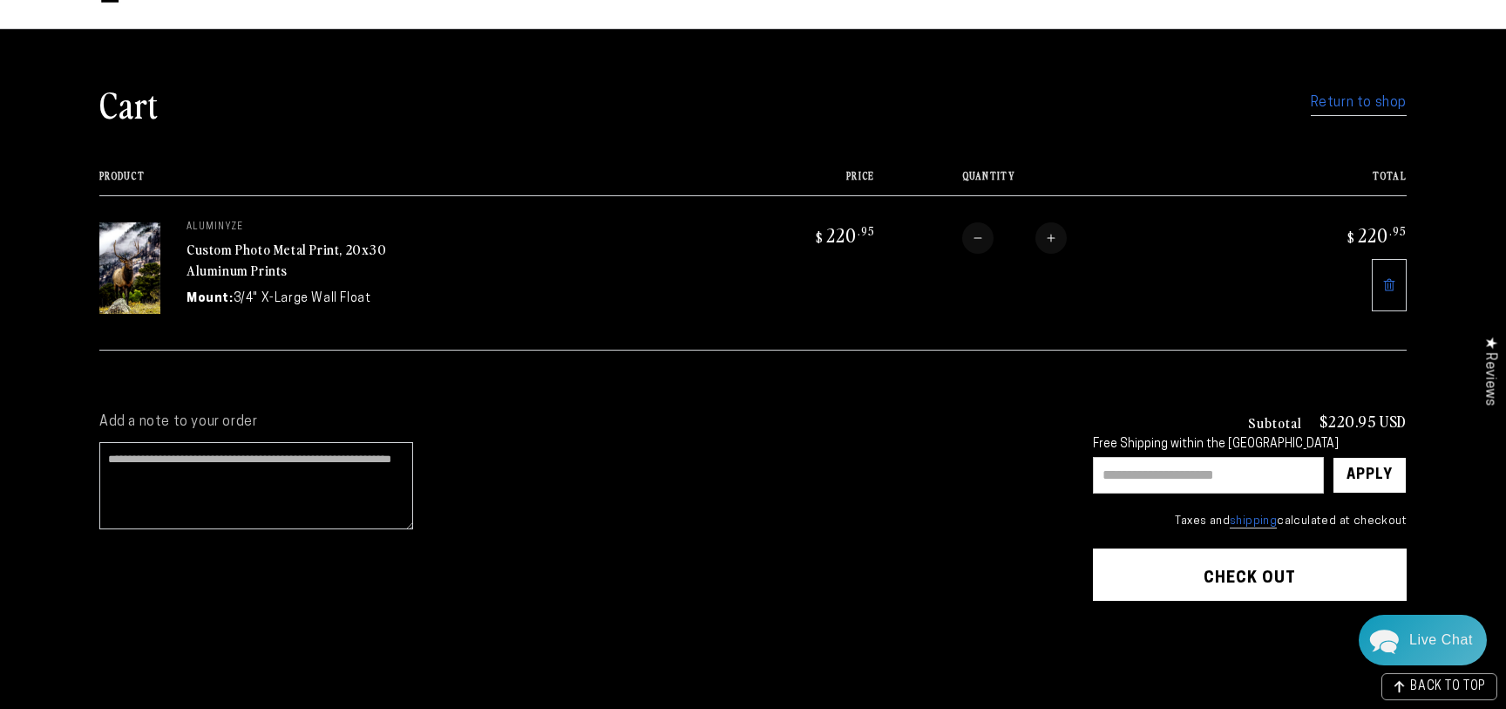
click at [1136, 474] on input "text" at bounding box center [1208, 475] width 231 height 37
type input "**********"
click at [1374, 470] on div "Apply" at bounding box center [1370, 475] width 46 height 35
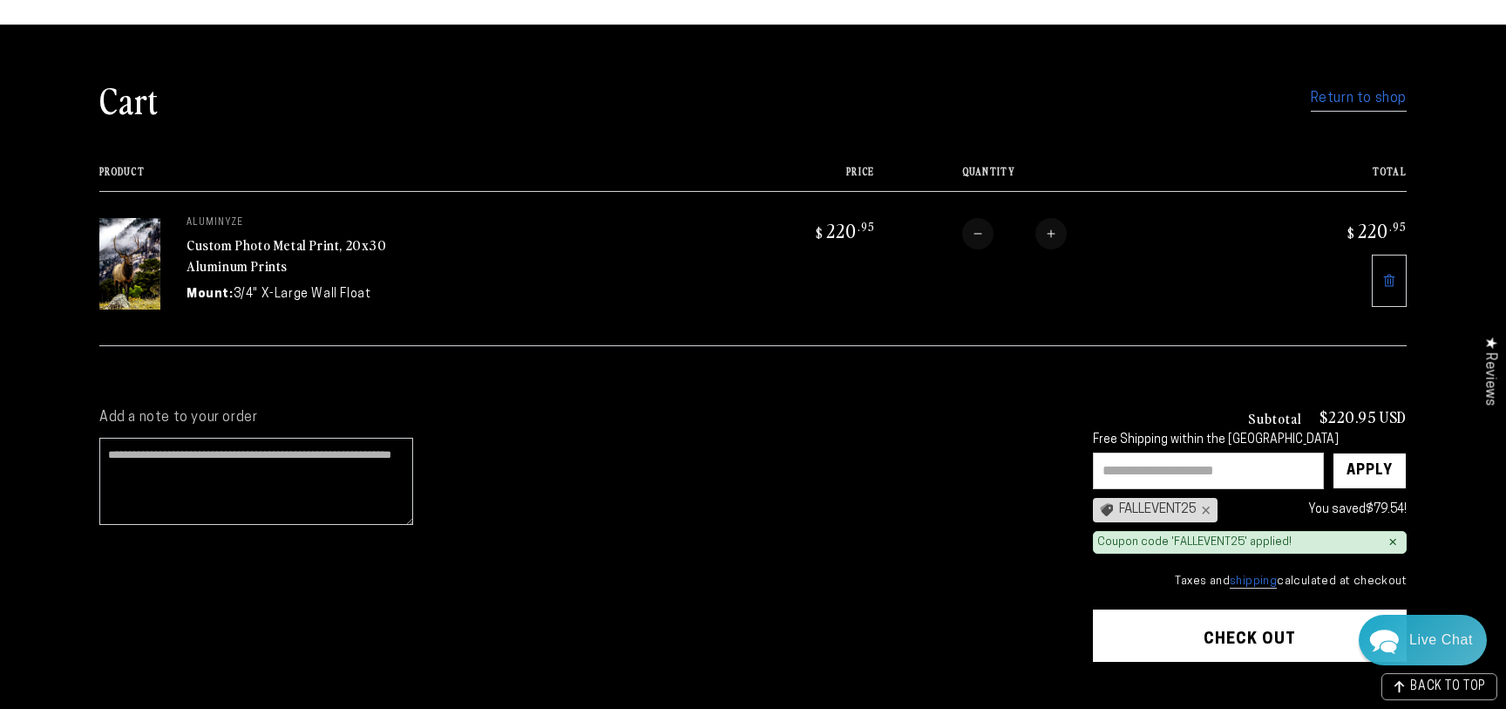
scroll to position [93, 0]
click at [1097, 686] on shop-pay-wallet-button at bounding box center [1094, 683] width 3 height 14
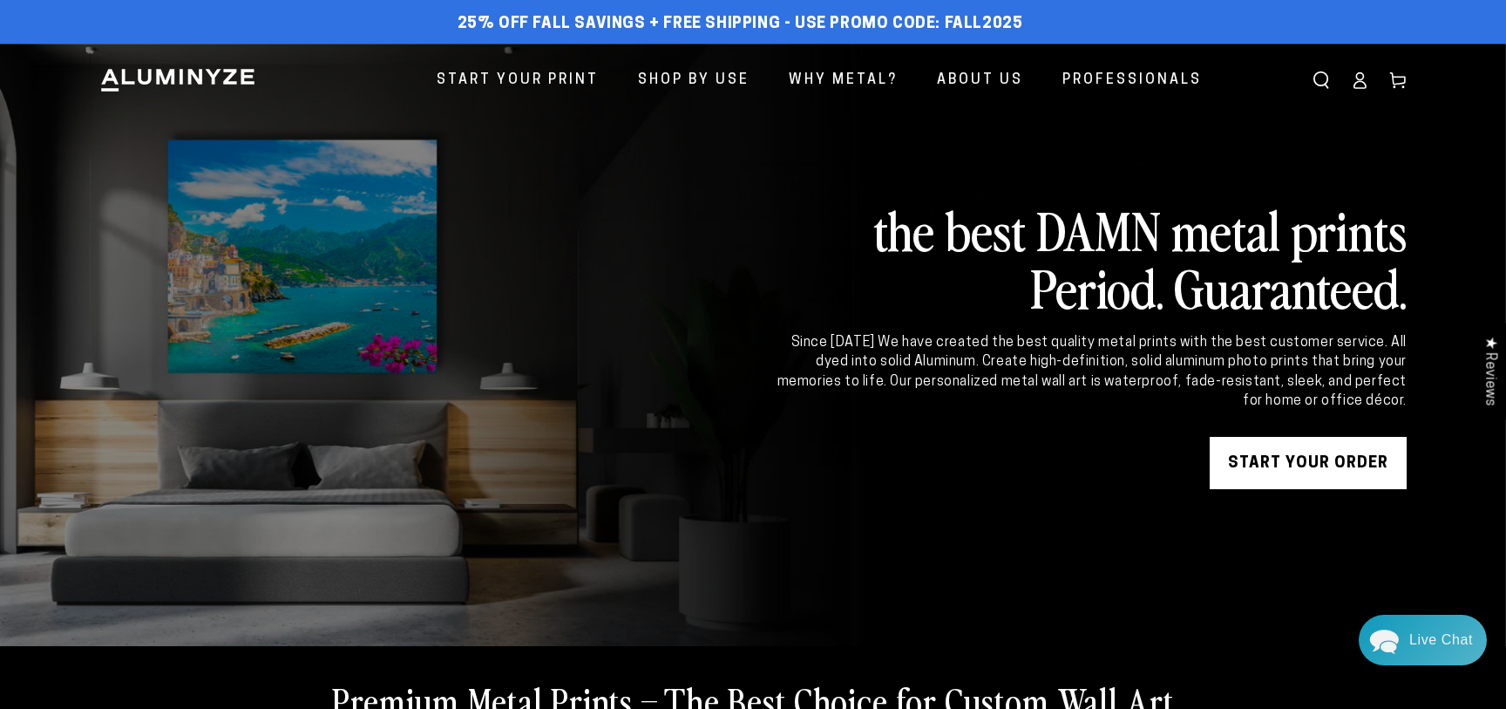
click at [1290, 468] on link "START YOUR Order" at bounding box center [1308, 463] width 197 height 52
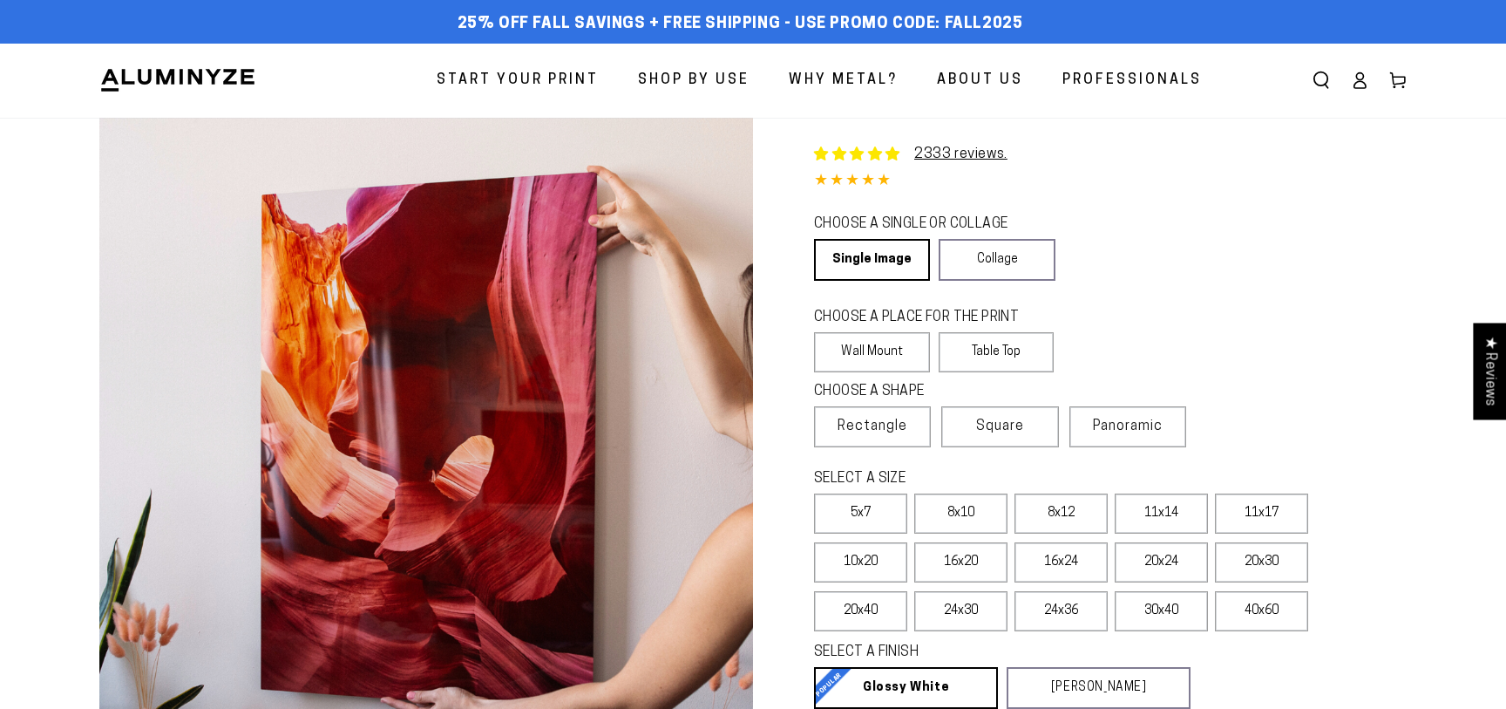
select select "**********"
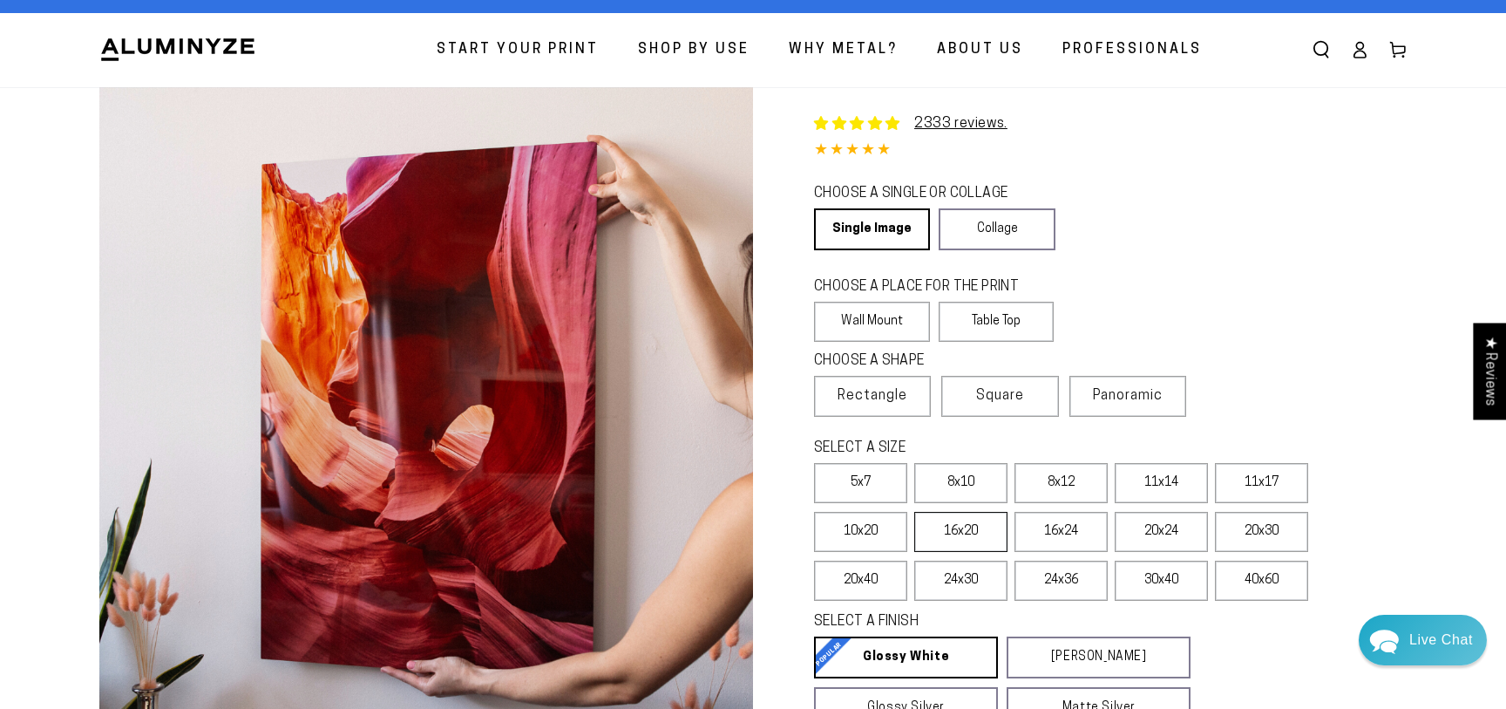
click at [982, 532] on label "16x20" at bounding box center [960, 532] width 93 height 40
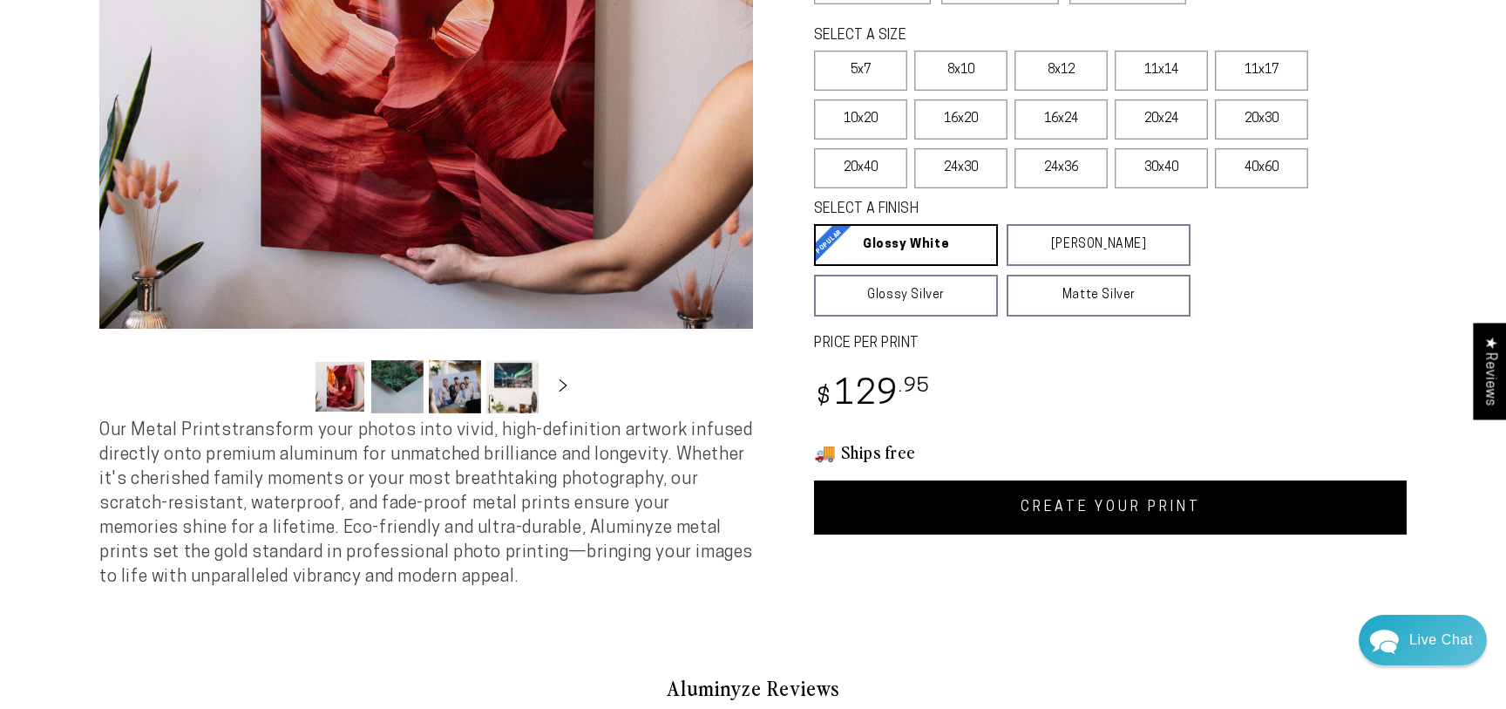
scroll to position [452, 0]
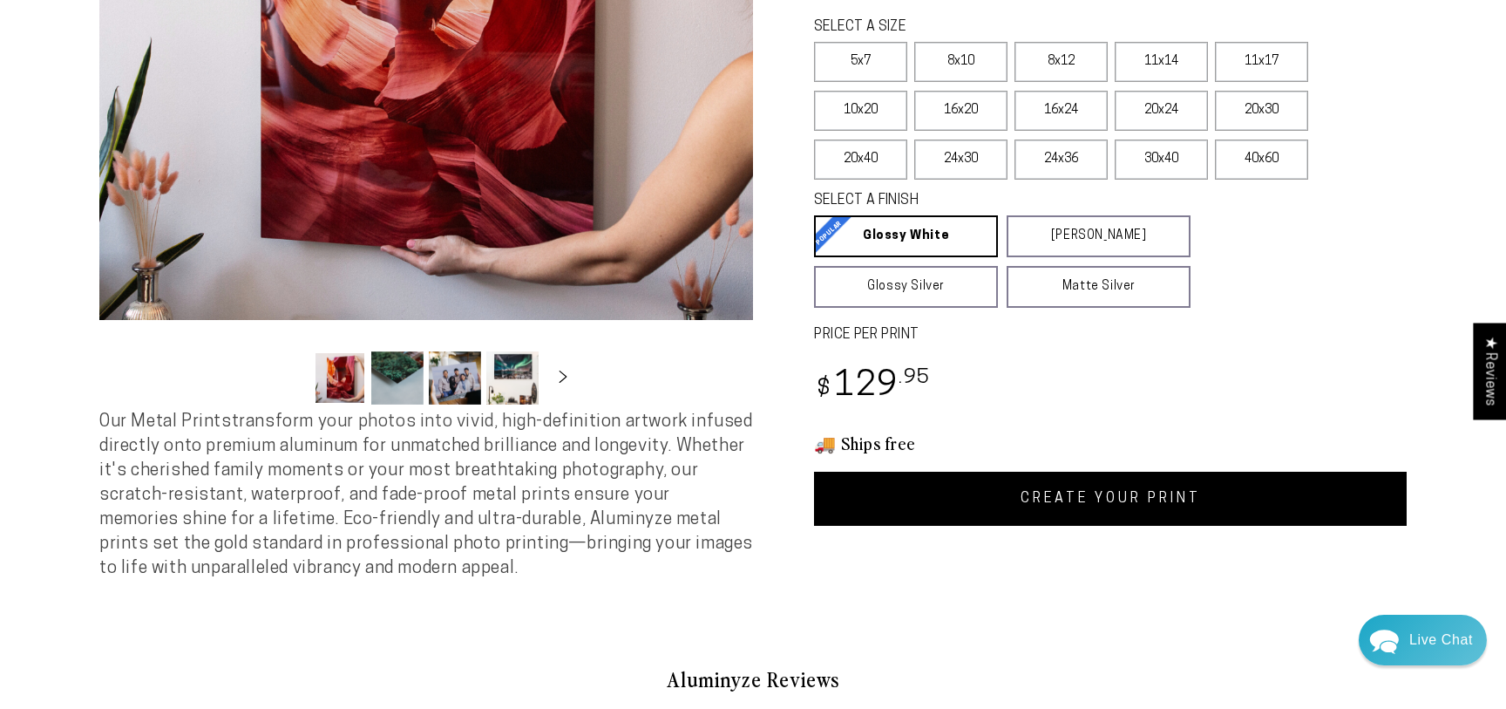
click at [1105, 502] on link "CREATE YOUR PRINT" at bounding box center [1110, 499] width 593 height 54
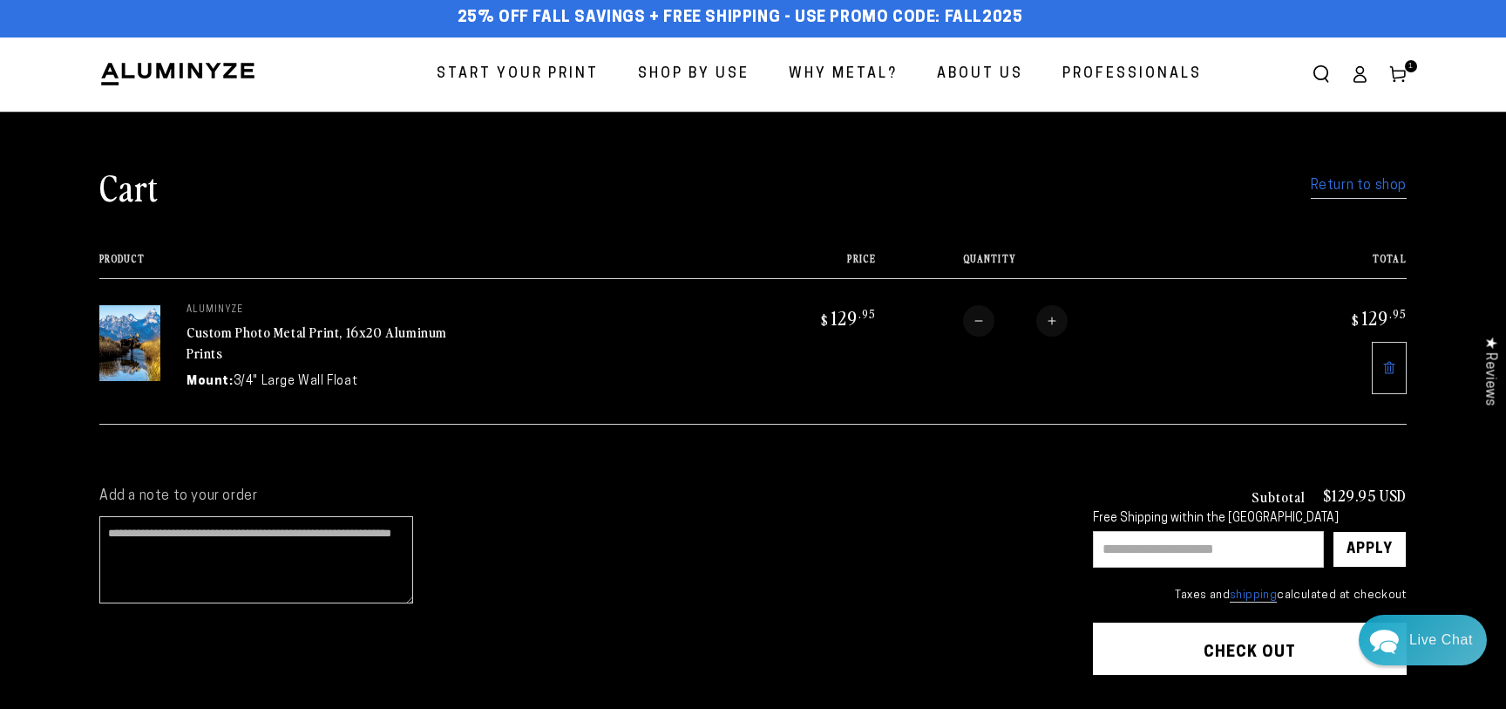
scroll to position [6, 0]
click at [1148, 546] on input "text" at bounding box center [1208, 549] width 231 height 37
type input "**********"
click at [1380, 547] on div "Apply" at bounding box center [1370, 549] width 46 height 35
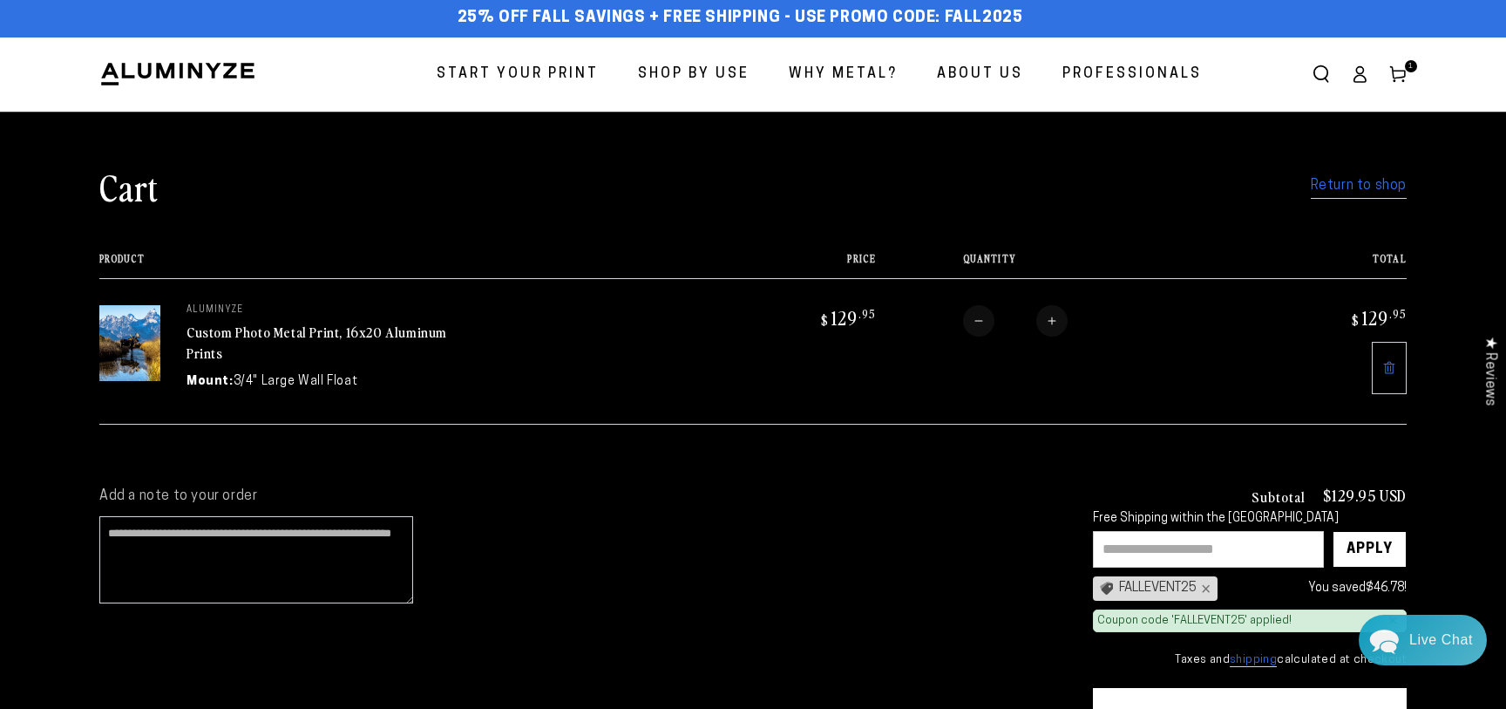
click at [1360, 187] on link "Return to shop" at bounding box center [1359, 185] width 96 height 25
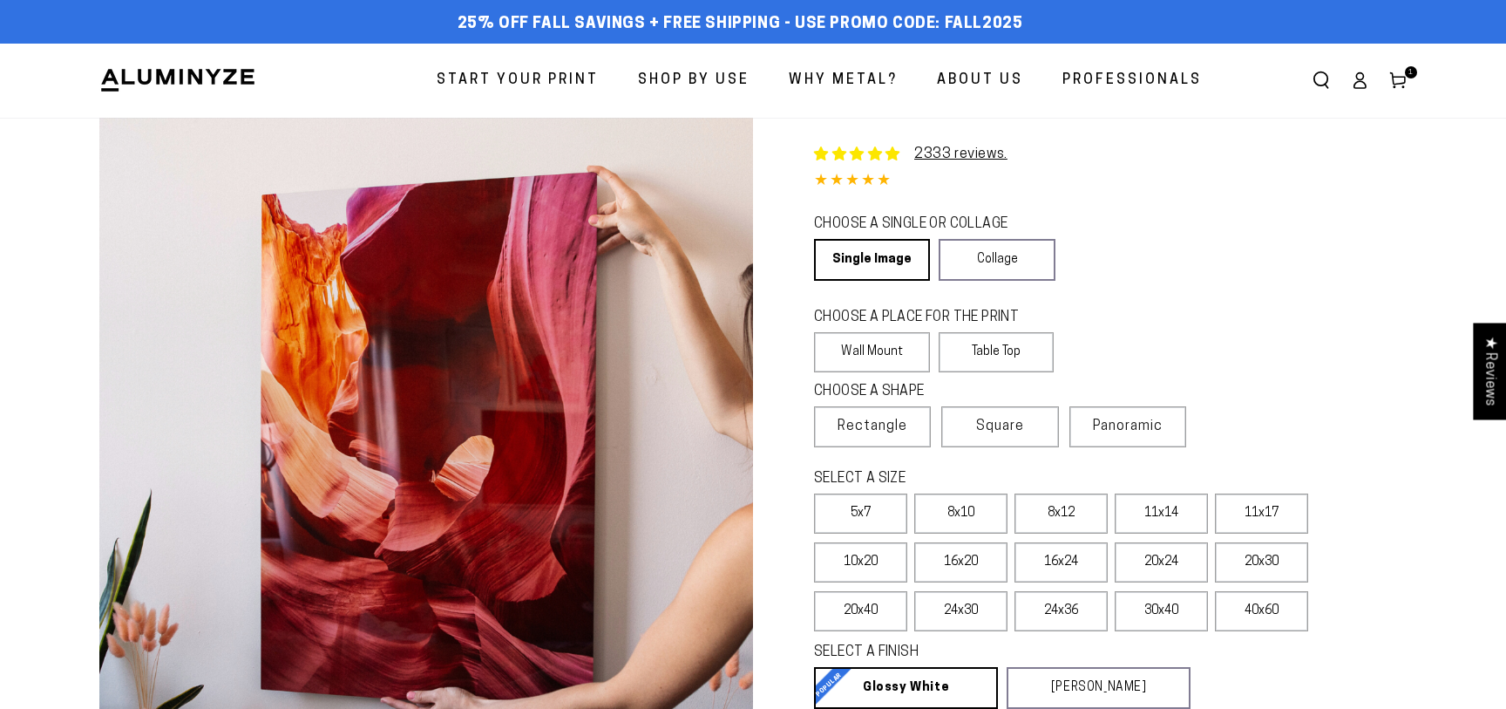
select select "**********"
click at [971, 567] on label "16x20" at bounding box center [960, 562] width 93 height 40
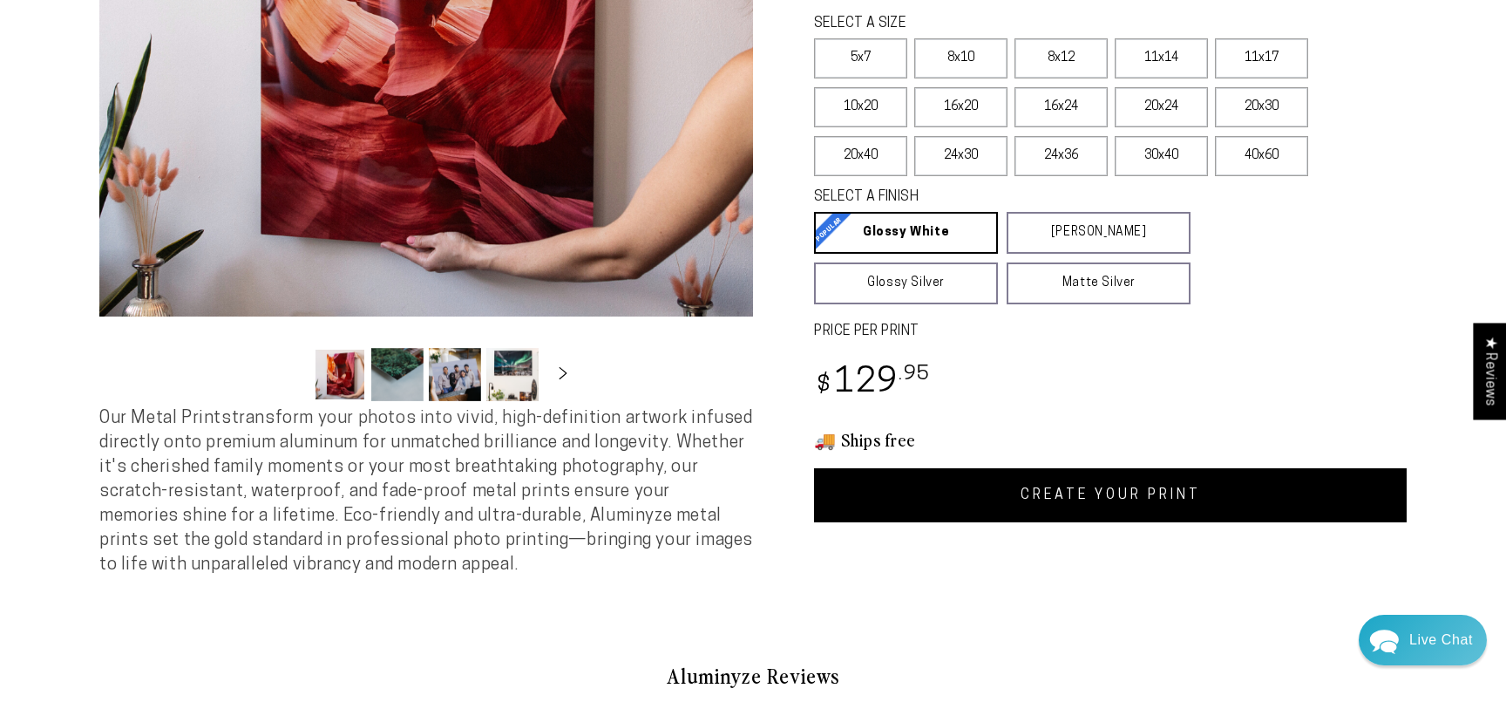
scroll to position [456, 0]
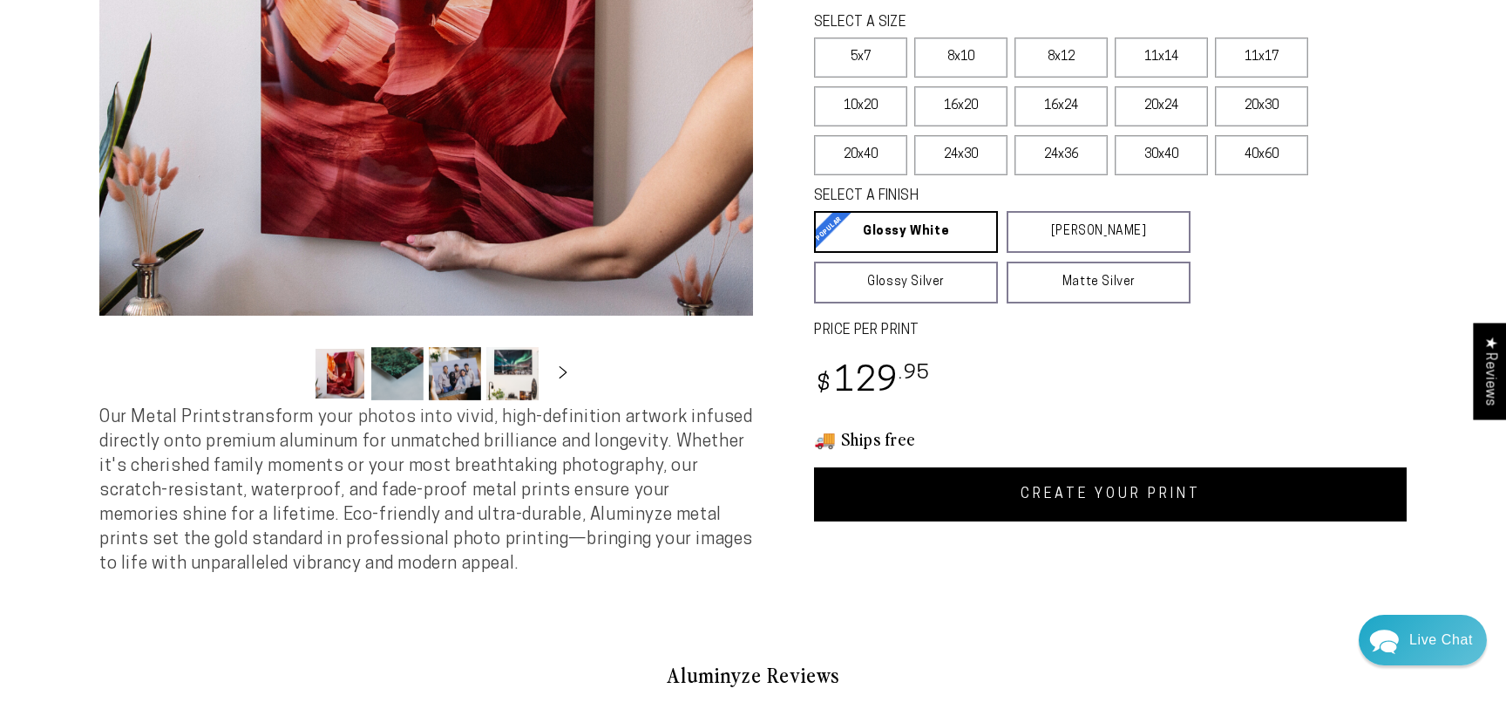
click at [1137, 496] on link "CREATE YOUR PRINT" at bounding box center [1110, 494] width 593 height 54
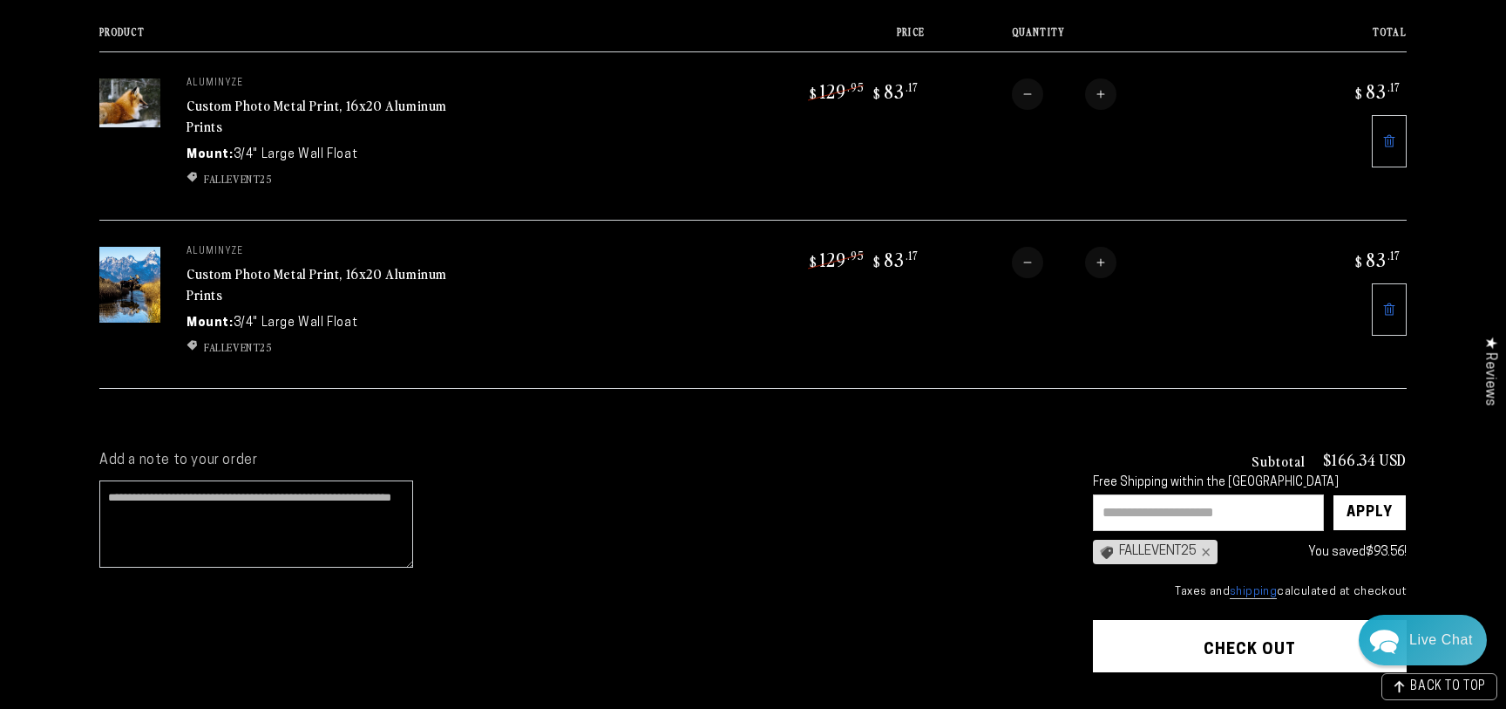
scroll to position [234, 0]
click at [1097, 696] on shop-pay-wallet-button at bounding box center [1094, 692] width 3 height 14
